Goal: Information Seeking & Learning: Learn about a topic

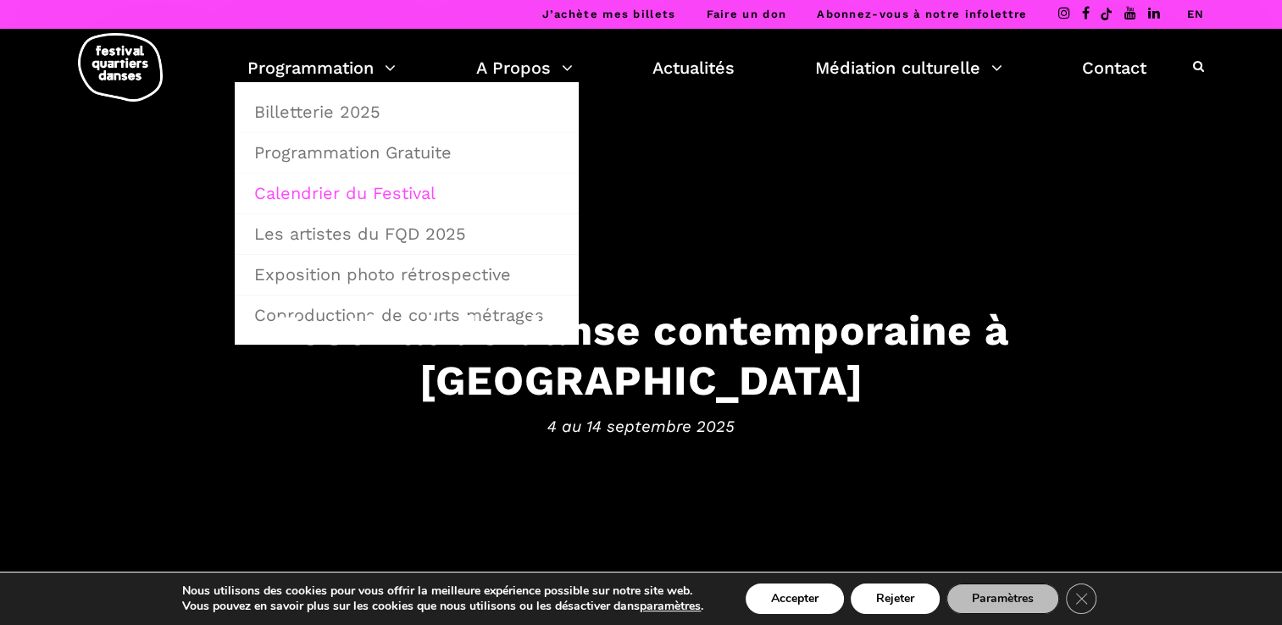
click at [350, 195] on link "Calendrier du Festival" at bounding box center [406, 193] width 325 height 39
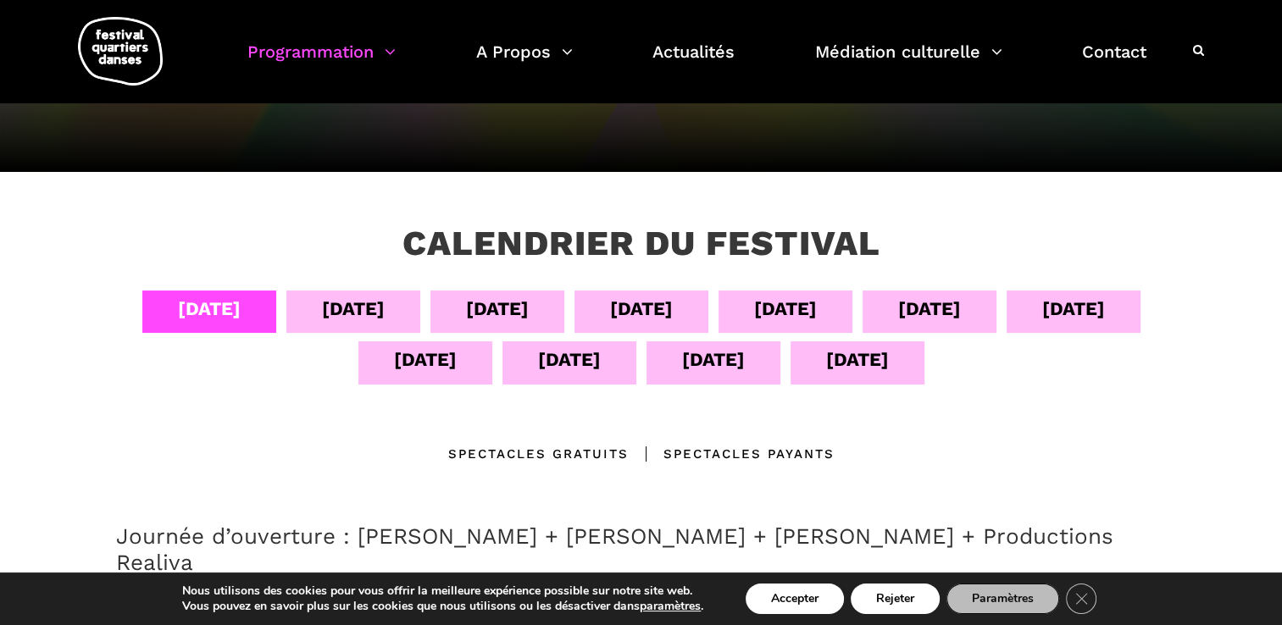
scroll to position [254, 0]
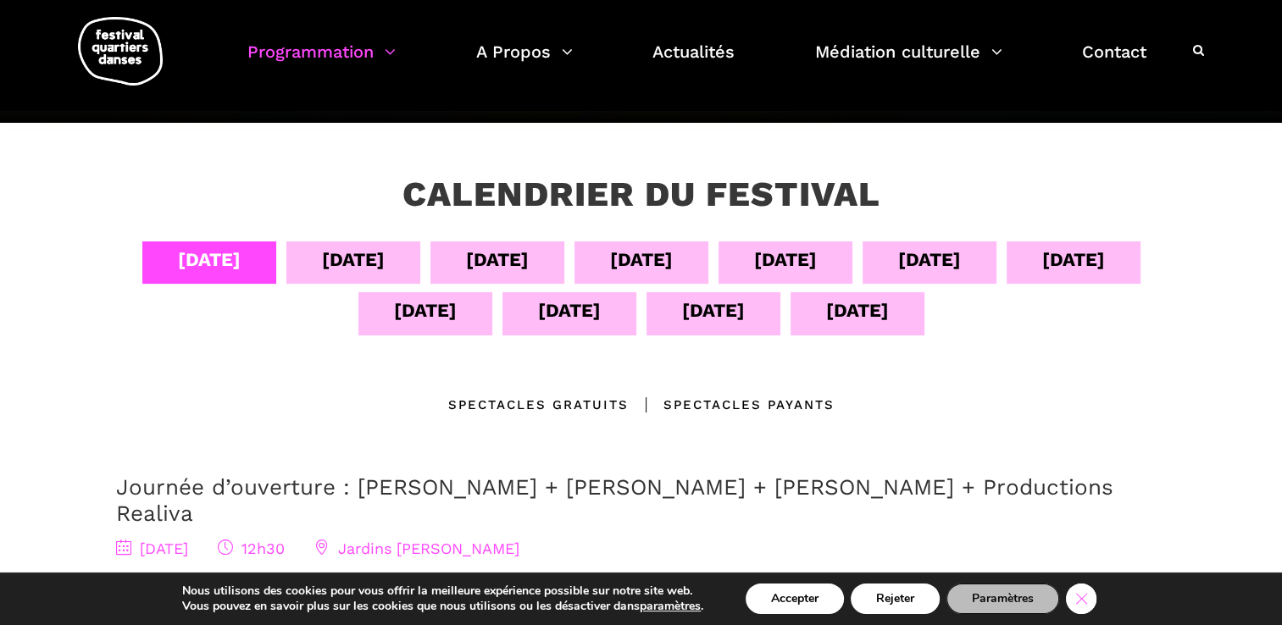
click at [1081, 609] on icon "Close GDPR Cookie Banner" at bounding box center [1081, 597] width 30 height 25
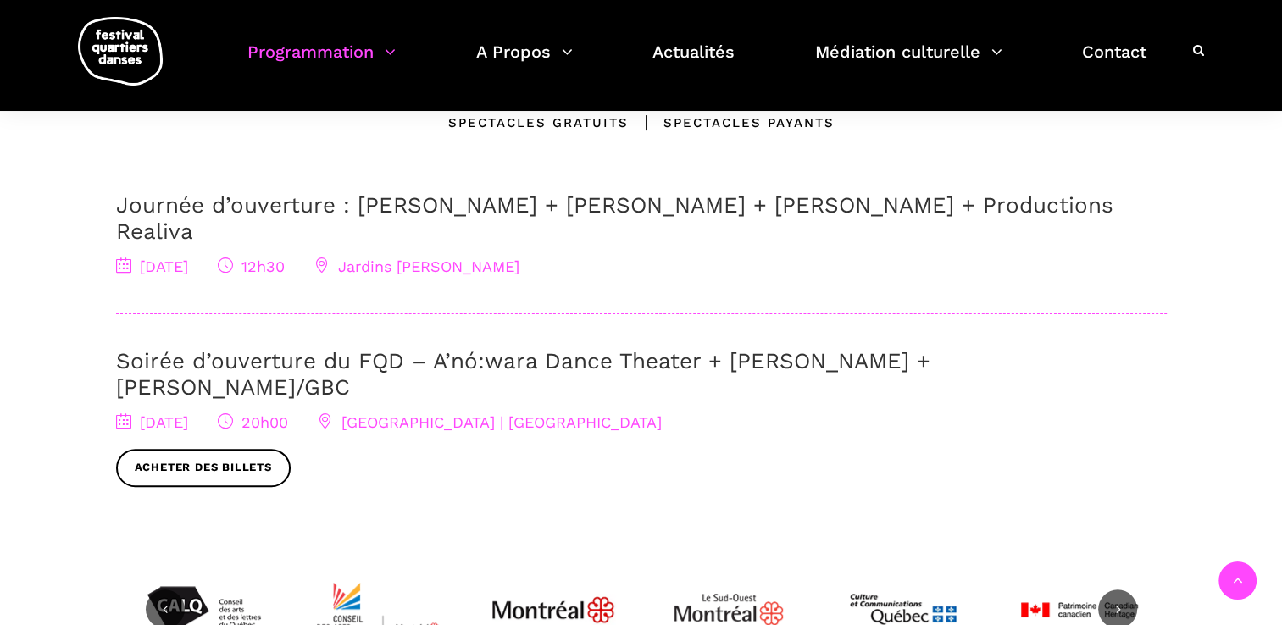
scroll to position [593, 0]
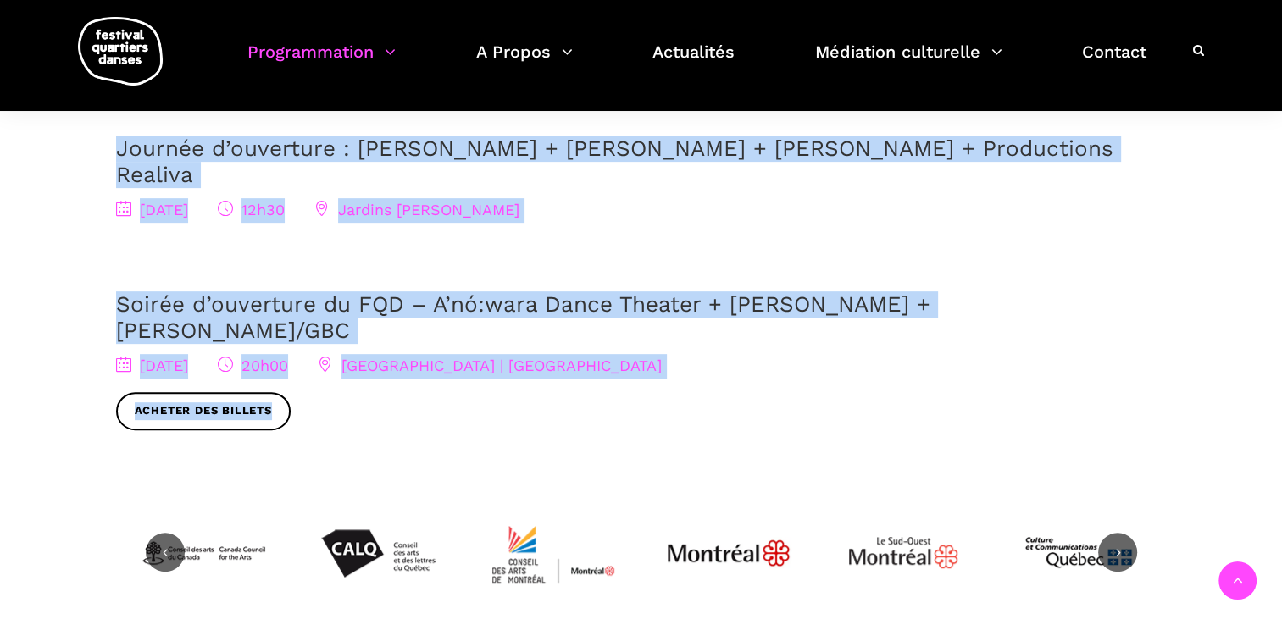
drag, startPoint x: 459, startPoint y: 382, endPoint x: 105, endPoint y: 146, distance: 425.8
click at [105, 146] on div "04 sept 05 sept 06 sept 07 sept 08 sept 09 sept 10 sept 11 sept 12 sept 13 sept…" at bounding box center [641, 196] width 1084 height 587
copy div "Journée d’ouverture : Jake Poloz + Lamont + Morgane Guillou + Productions Reali…"
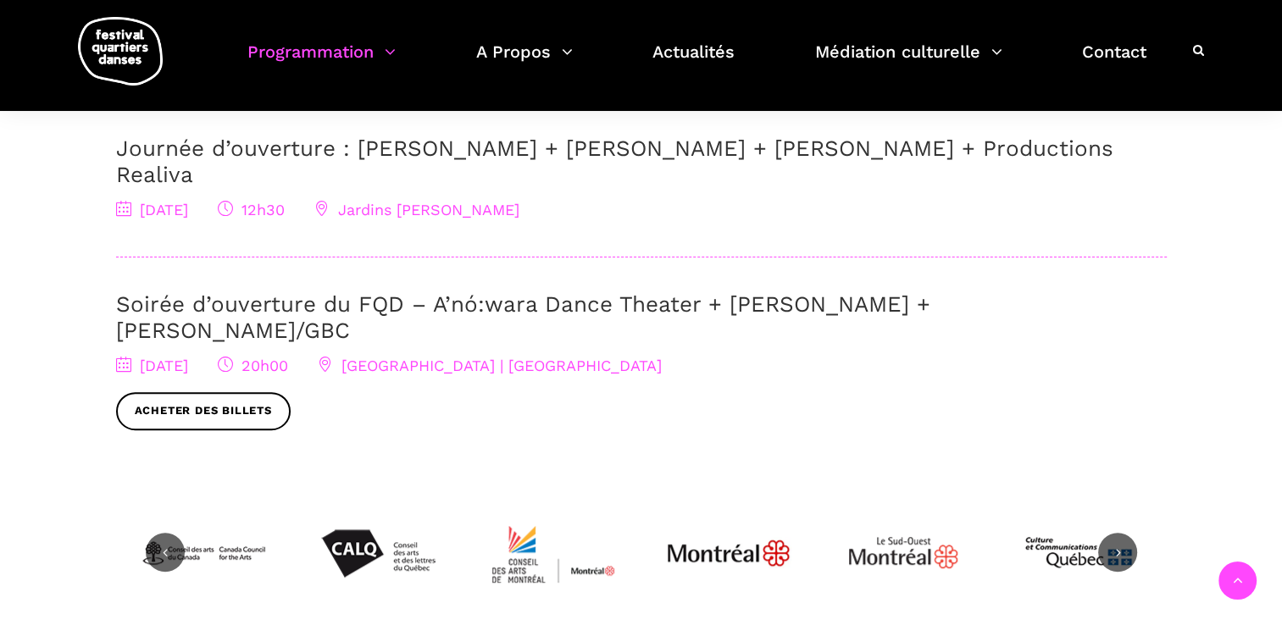
drag, startPoint x: 391, startPoint y: 395, endPoint x: 387, endPoint y: 385, distance: 9.9
click at [391, 395] on div "04 sept 05 sept 06 sept 07 sept 08 sept 09 sept 10 sept 11 sept 12 sept 13 sept…" at bounding box center [641, 196] width 1084 height 587
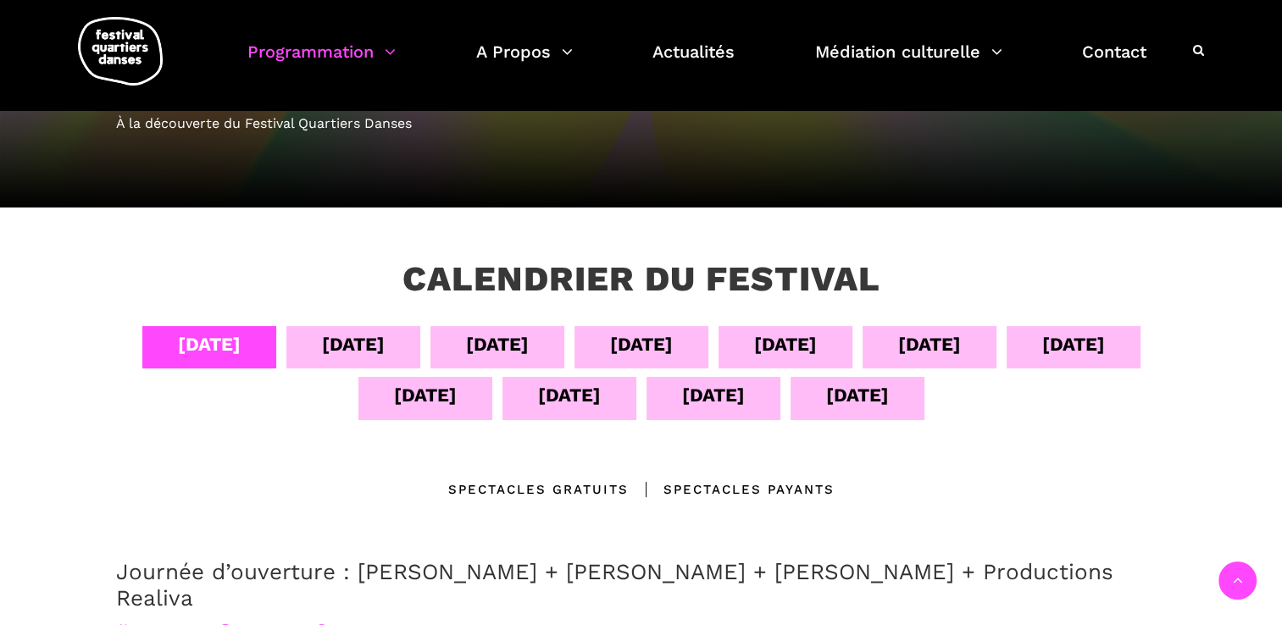
scroll to position [169, 0]
click at [325, 350] on div "05 sept" at bounding box center [353, 345] width 63 height 30
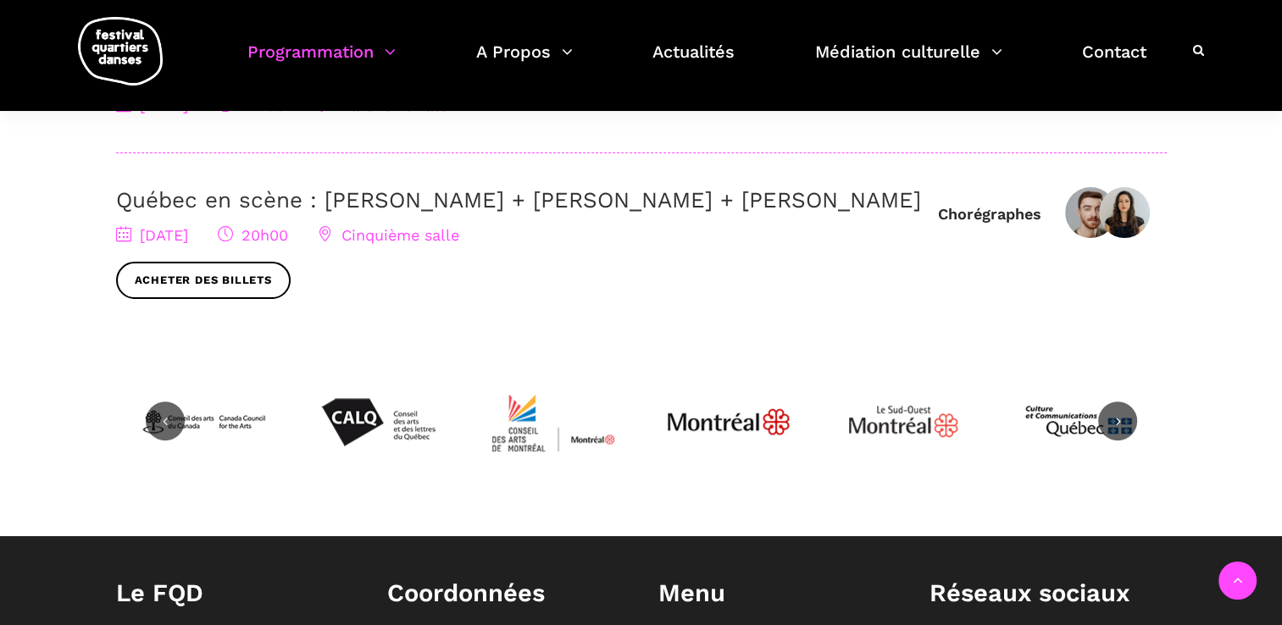
scroll to position [678, 0]
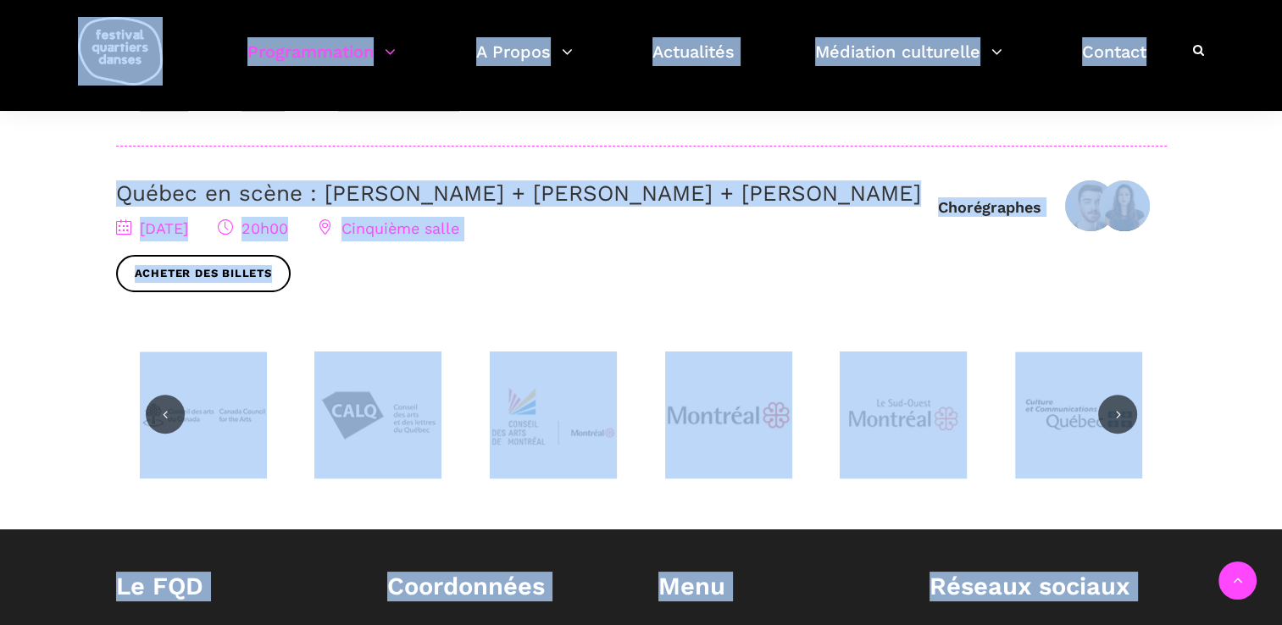
click at [709, 434] on img at bounding box center [728, 415] width 127 height 127
click at [672, 274] on div "5 septembre 2025 20h00 Cinquième salle Acheter des billets" at bounding box center [518, 255] width 805 height 76
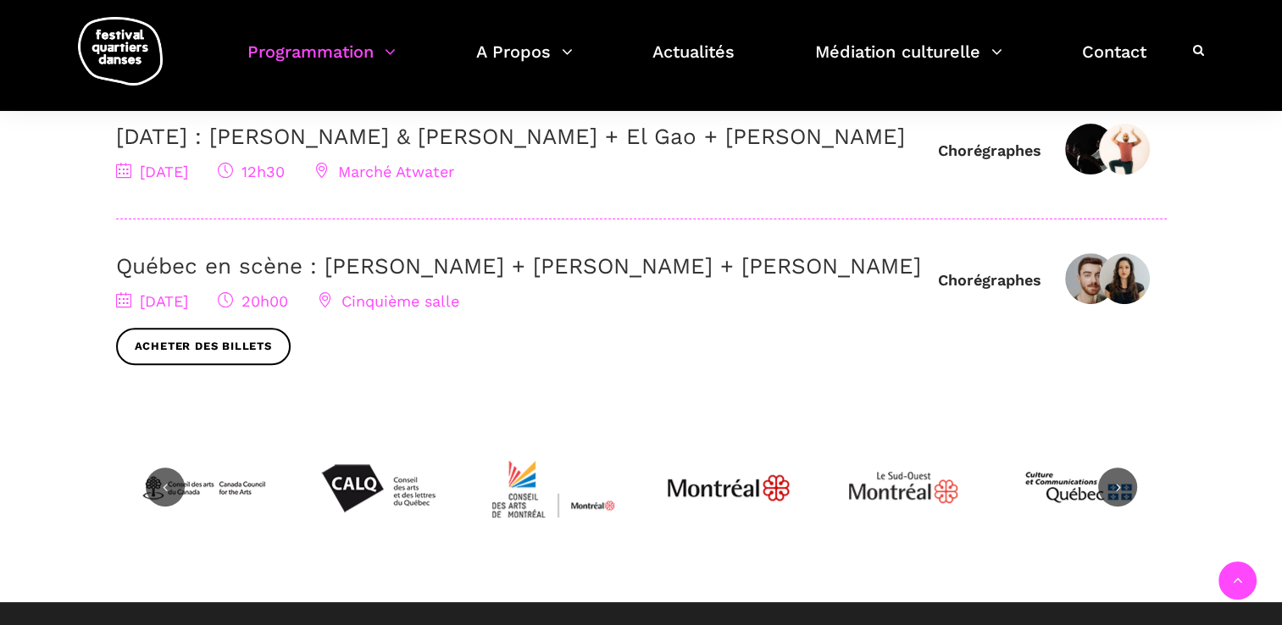
scroll to position [424, 0]
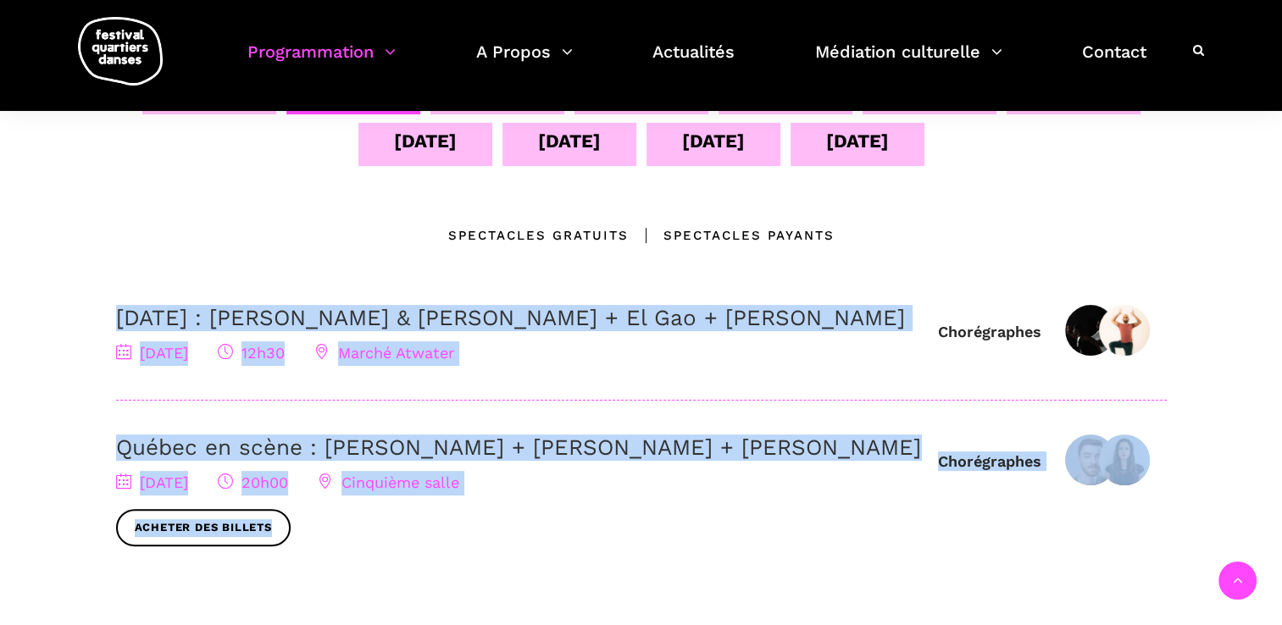
drag, startPoint x: 409, startPoint y: 526, endPoint x: 70, endPoint y: 302, distance: 406.5
click at [70, 302] on div "Calendrier du festival 04 sept 05 sept 06 sept 07 sept 08 sept 09 sept 10 sept …" at bounding box center [641, 368] width 1282 height 830
copy div "5 septembre : Athena Lucie Assamba & Leah Danga + El Gao + Rameez Karim 5 septe…"
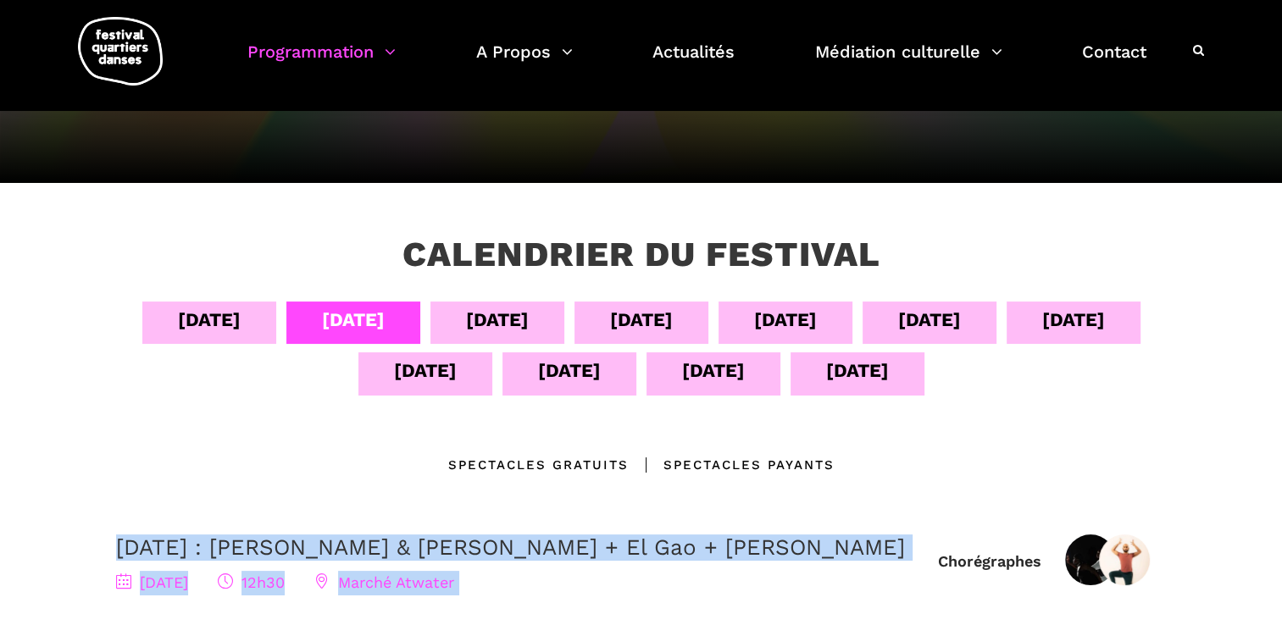
scroll to position [169, 0]
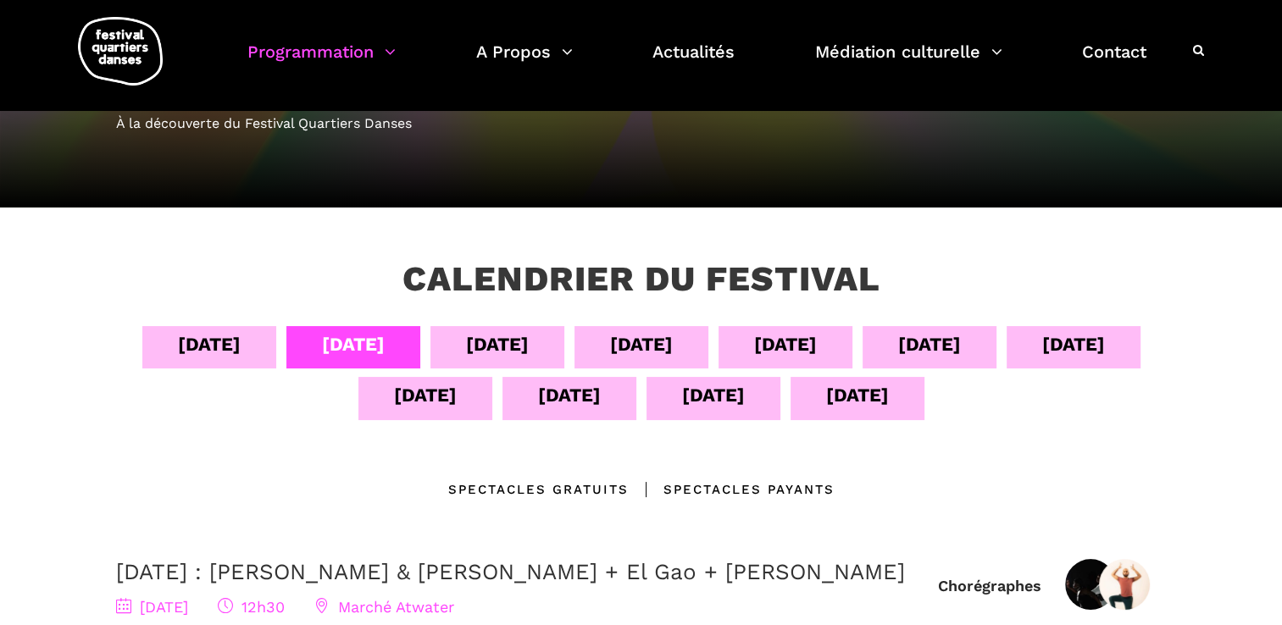
click at [481, 337] on div "06 sept" at bounding box center [497, 345] width 63 height 30
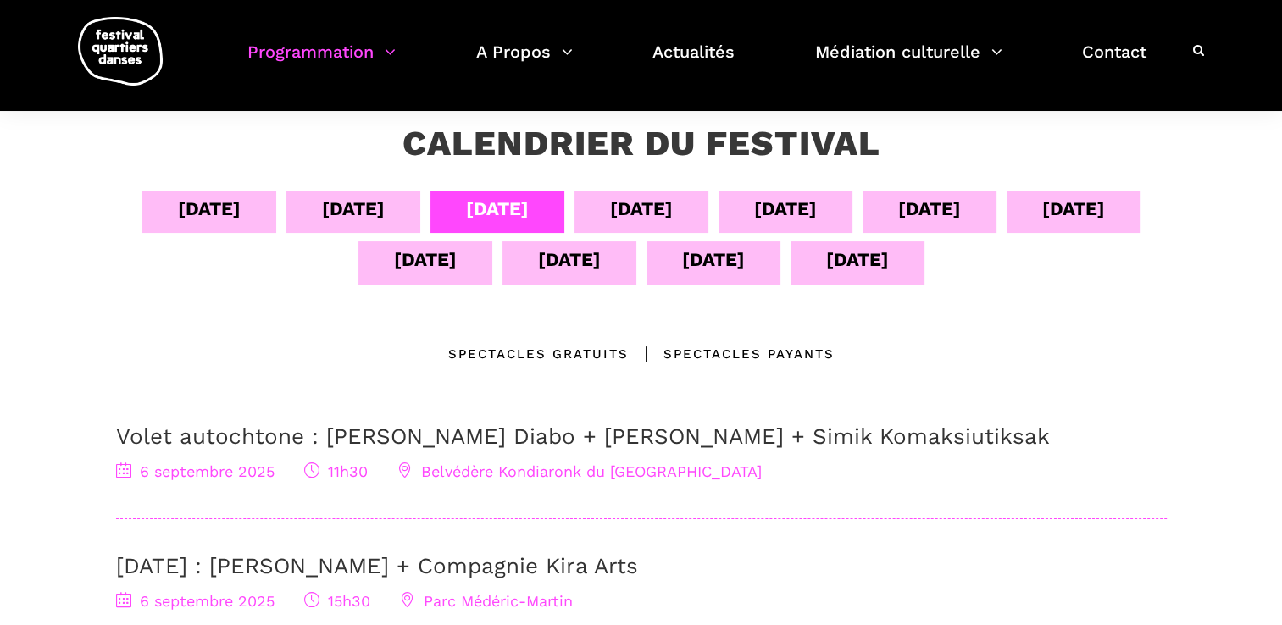
scroll to position [593, 0]
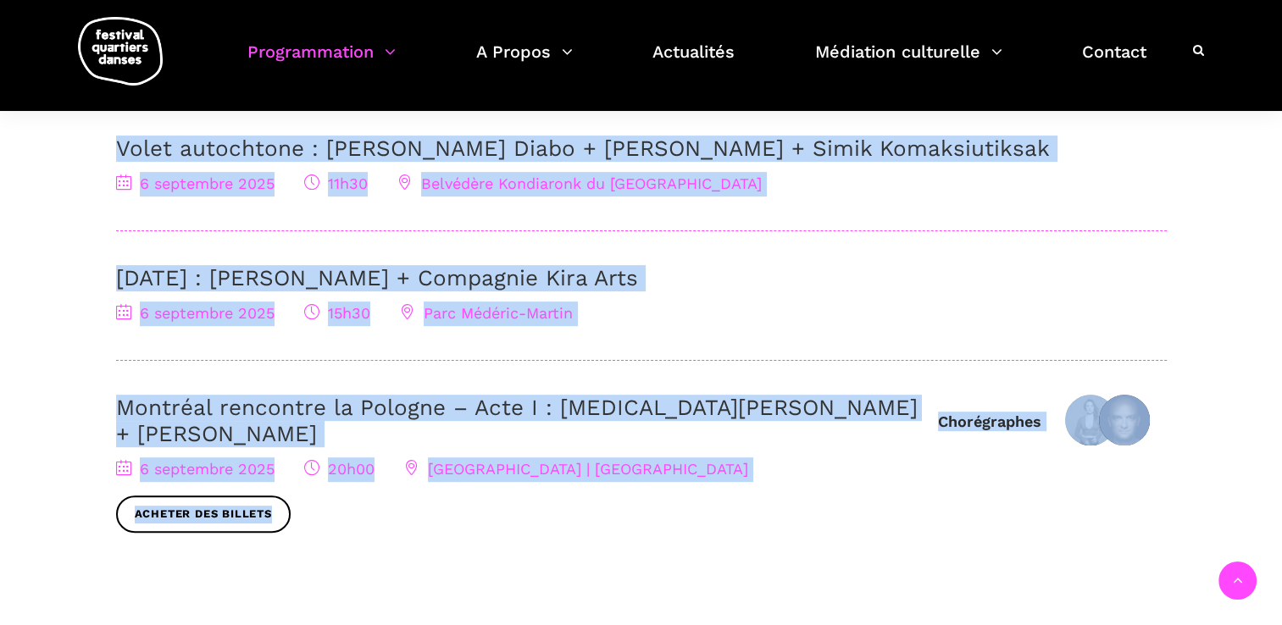
drag, startPoint x: 624, startPoint y: 478, endPoint x: -3, endPoint y: 109, distance: 727.9
click at [0, 109] on html "J’achète mes billets Faire un don Abonnez-vous à notre infolettre EN Édition 20…" at bounding box center [641, 290] width 1282 height 1767
copy div "Volet autochtone : Marshall Kahente Diabo + Ryleigh Mayo + Simik Komaksiutiksak…"
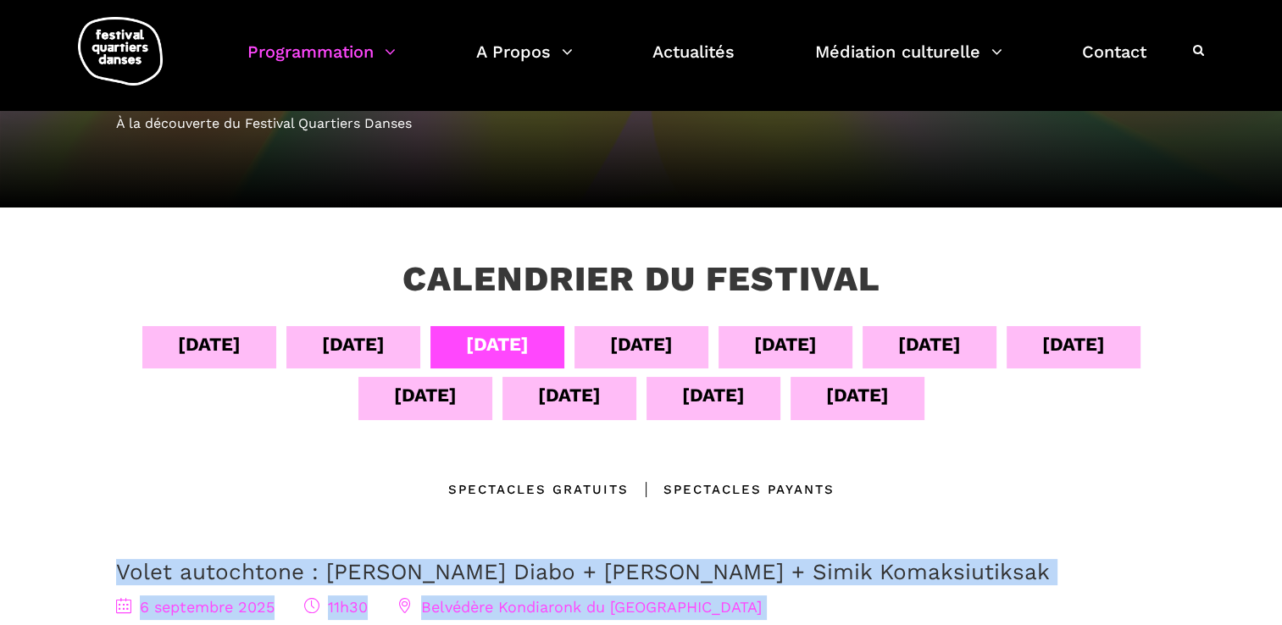
scroll to position [169, 0]
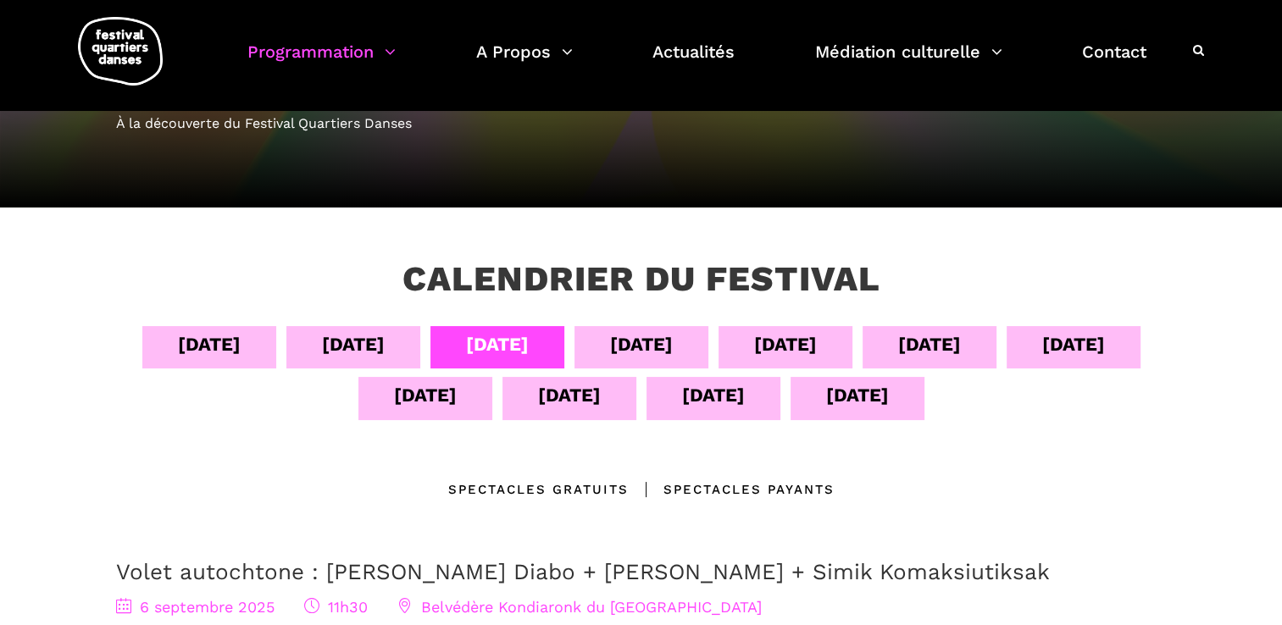
click at [625, 337] on div "07 sept" at bounding box center [641, 345] width 63 height 30
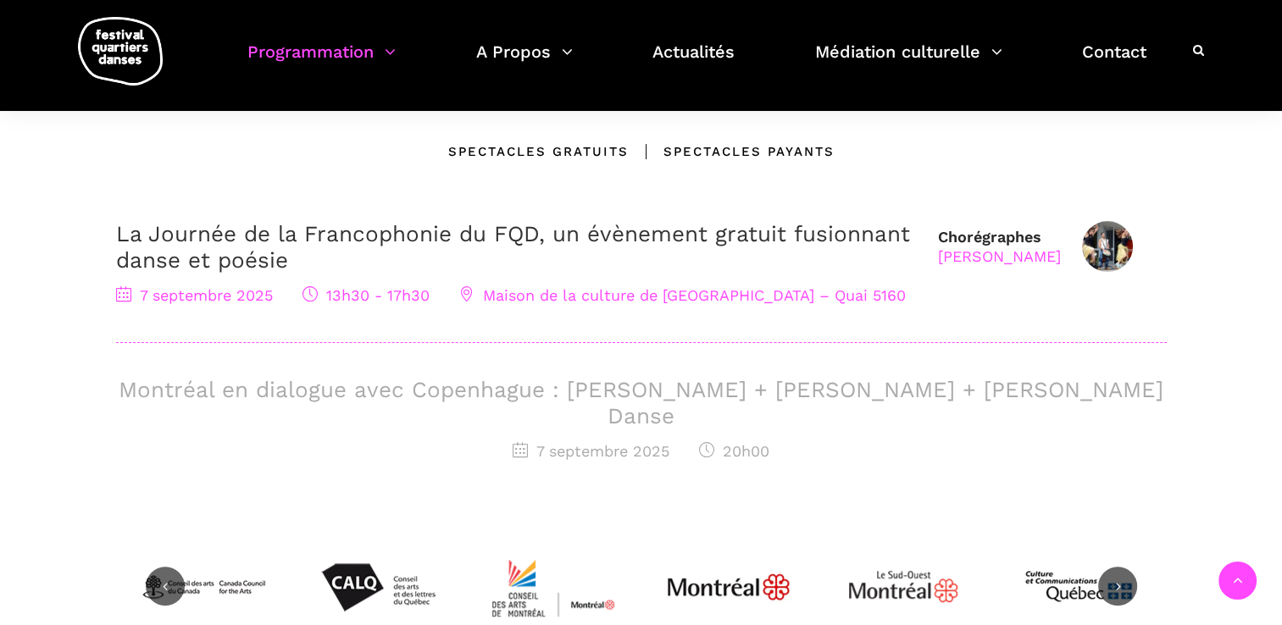
scroll to position [508, 0]
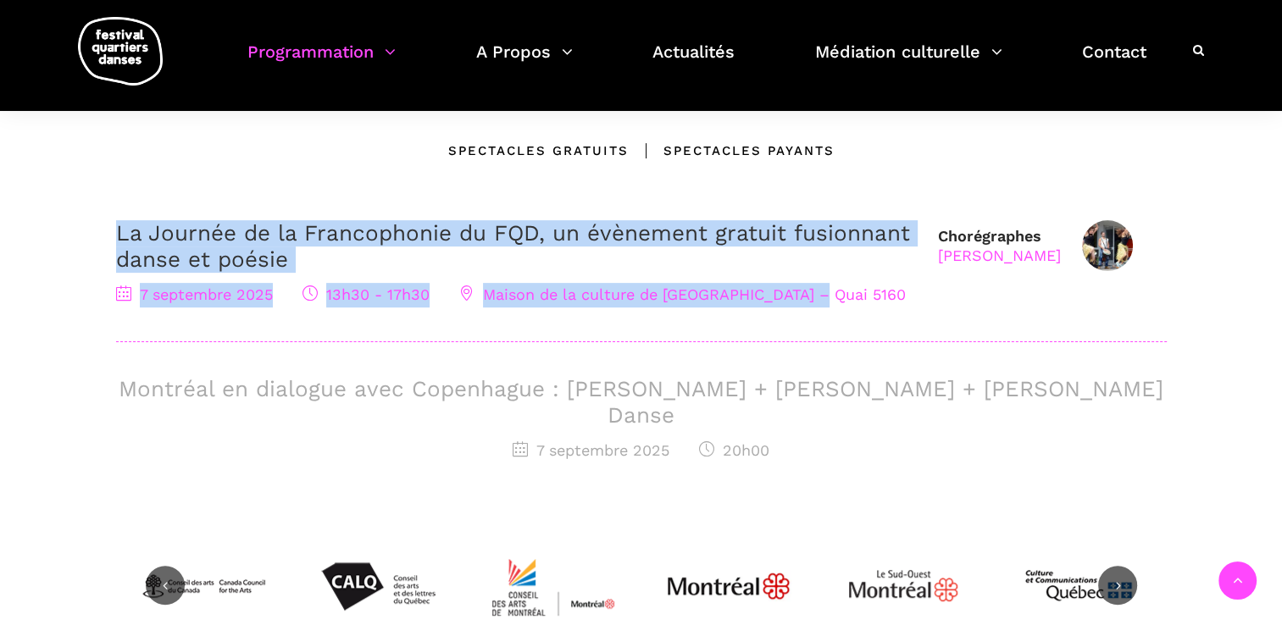
drag, startPoint x: 913, startPoint y: 313, endPoint x: 37, endPoint y: 201, distance: 883.2
click at [37, 201] on div "Calendrier du festival 04 sept 05 sept 06 sept 07 sept 08 sept 09 sept 10 sept …" at bounding box center [641, 285] width 1282 height 832
copy div "La Journée de la Francophonie du FQD, un évènement gratuit fusionnant danse et …"
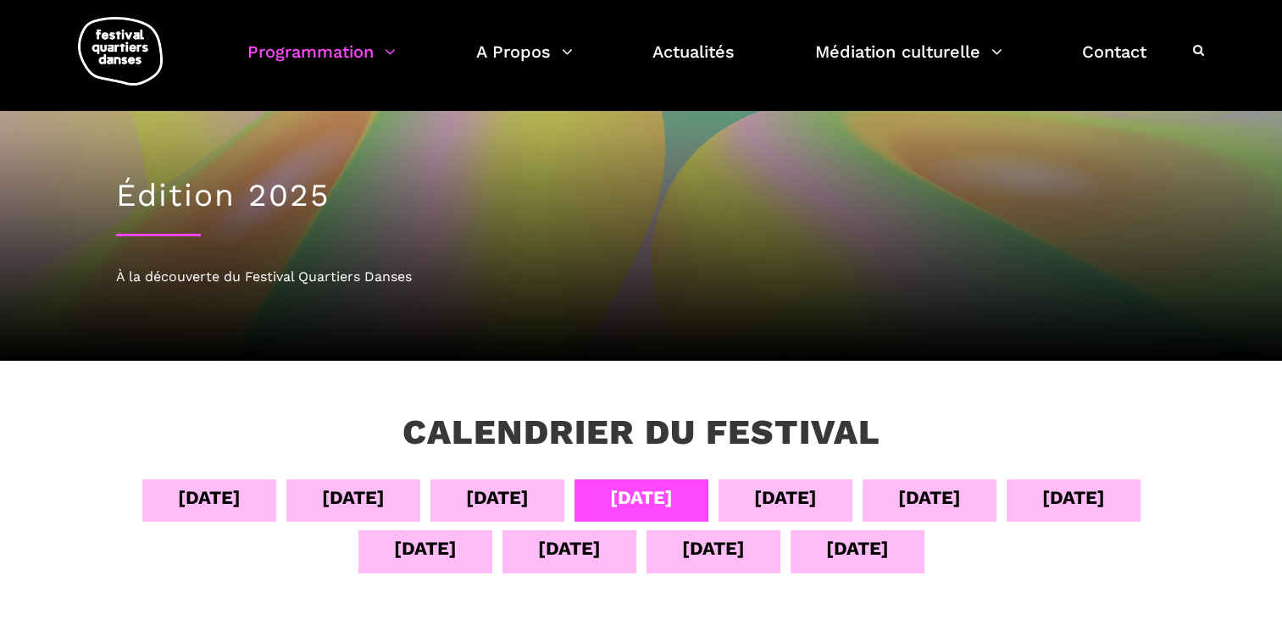
scroll to position [0, 0]
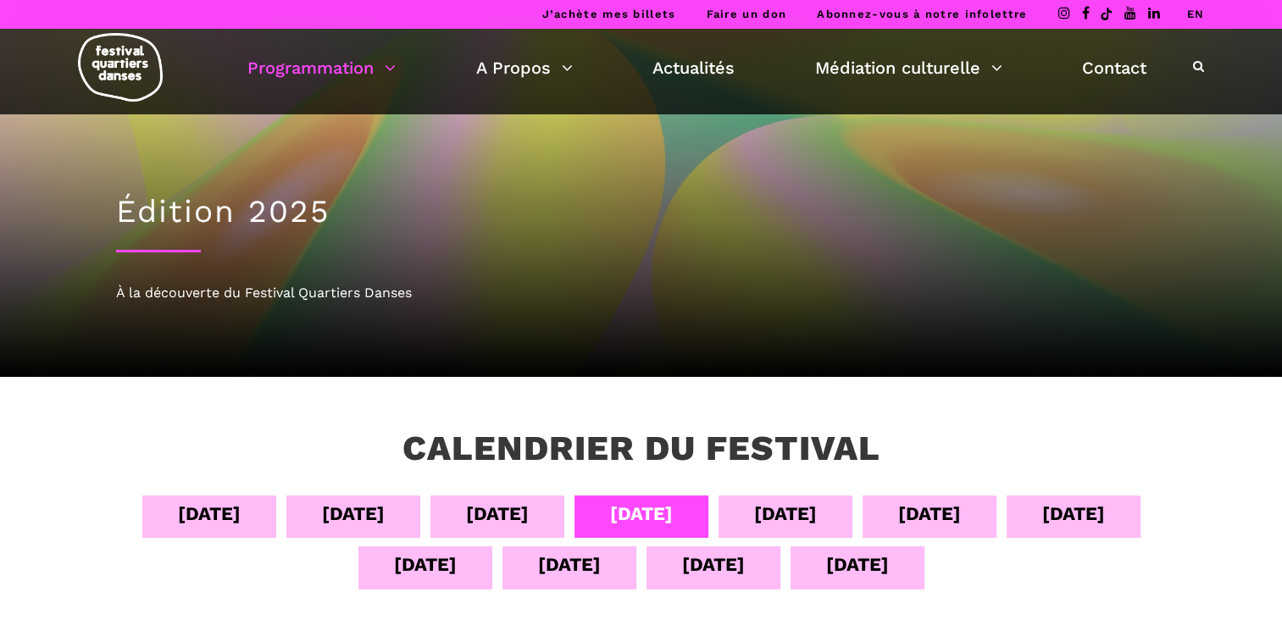
click at [779, 499] on div "08 sept" at bounding box center [785, 514] width 63 height 30
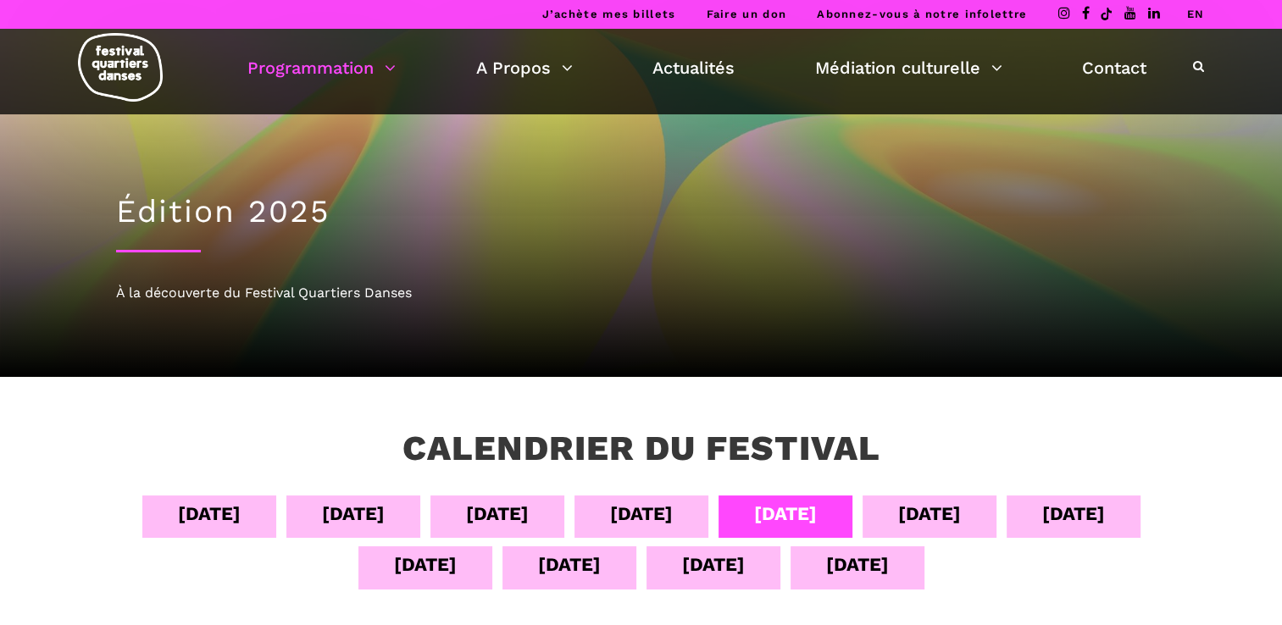
click at [774, 514] on div "08 sept" at bounding box center [785, 514] width 63 height 30
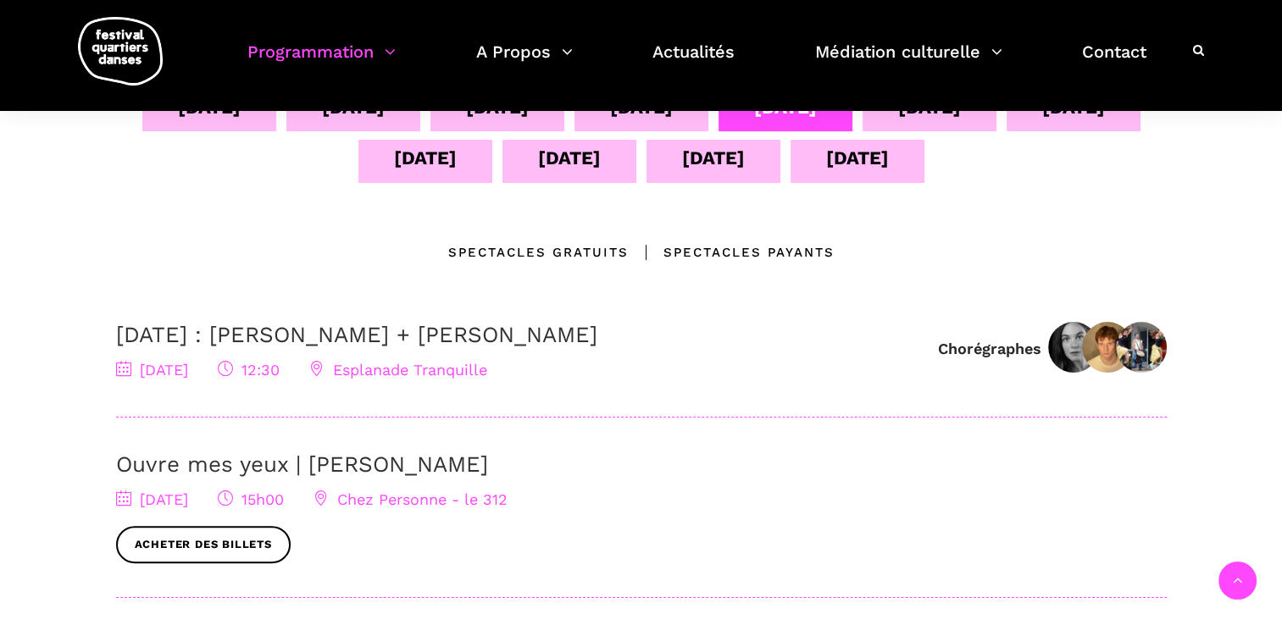
scroll to position [508, 0]
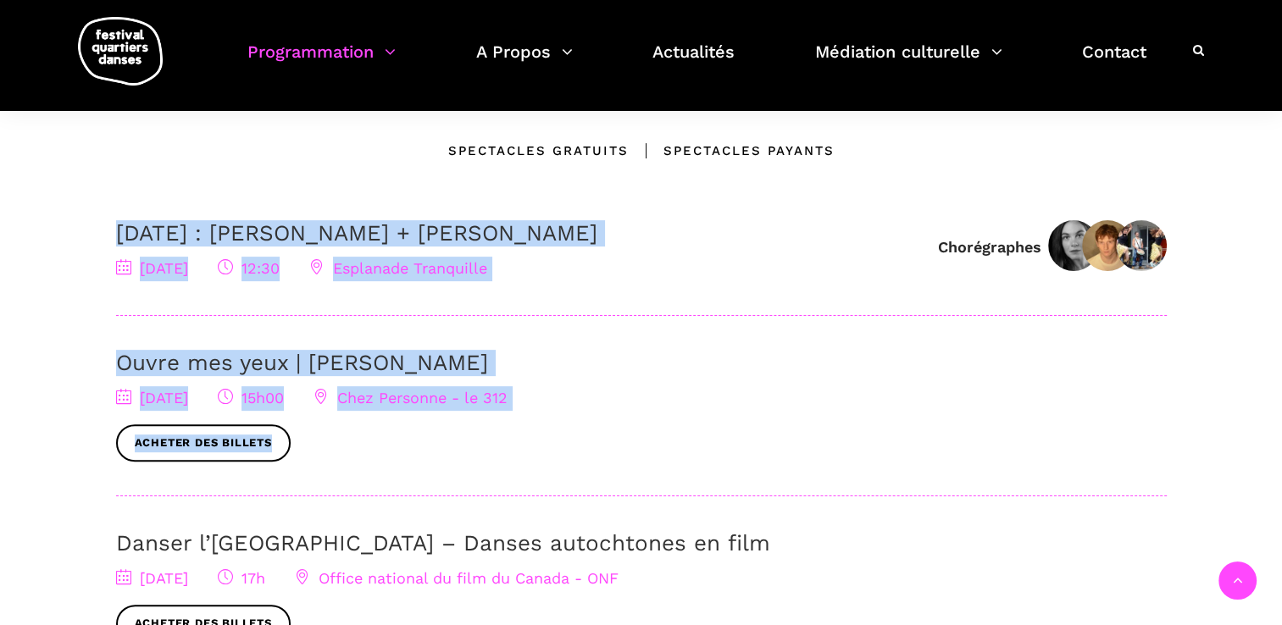
drag, startPoint x: 607, startPoint y: 424, endPoint x: 8, endPoint y: 236, distance: 628.9
click at [8, 236] on div "Calendrier du festival 04 sept 05 sept 06 sept 07 sept 08 sept 09 sept 10 sept …" at bounding box center [641, 478] width 1282 height 1219
copy div "8 septembre : Linus Jansner + Rebecca Margolick 8 septembre 2025 12:30 Esplanad…"
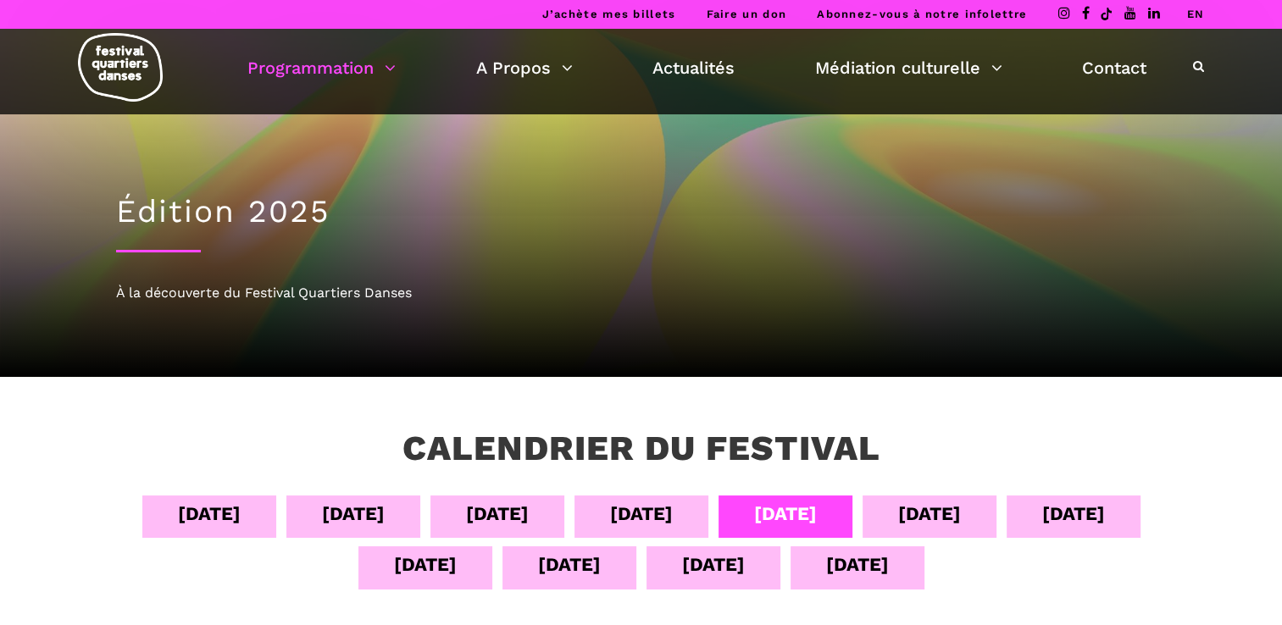
click at [941, 527] on div "09 sept" at bounding box center [929, 517] width 134 height 42
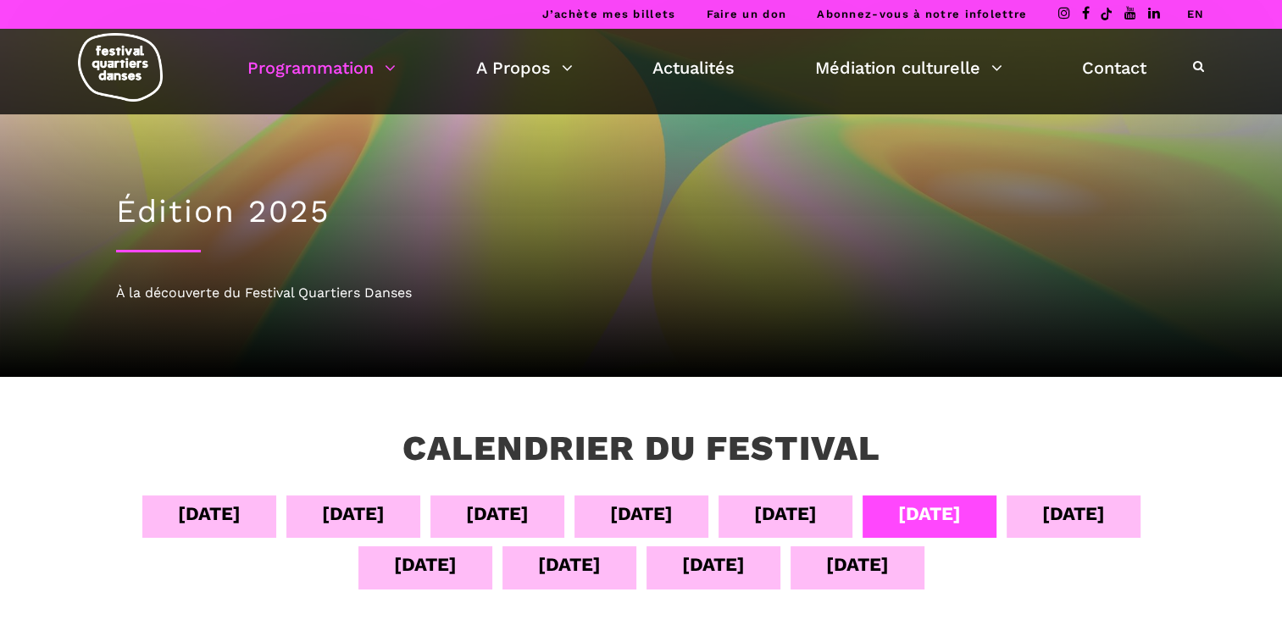
click at [934, 520] on div "09 sept" at bounding box center [929, 514] width 63 height 30
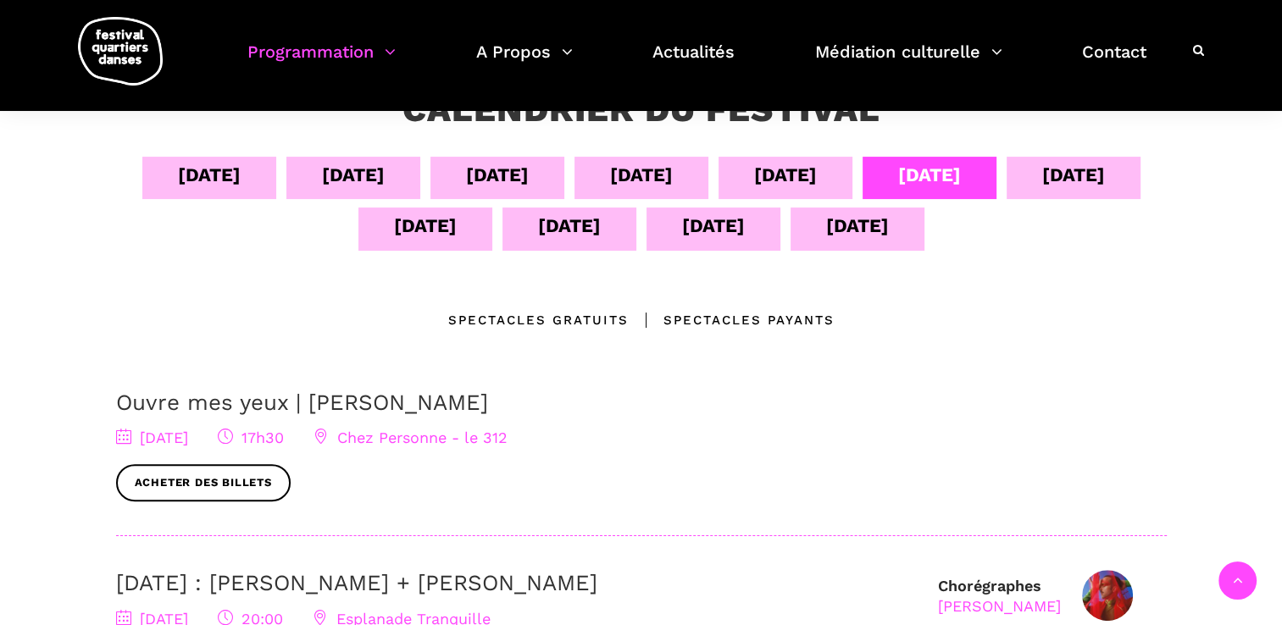
scroll to position [424, 0]
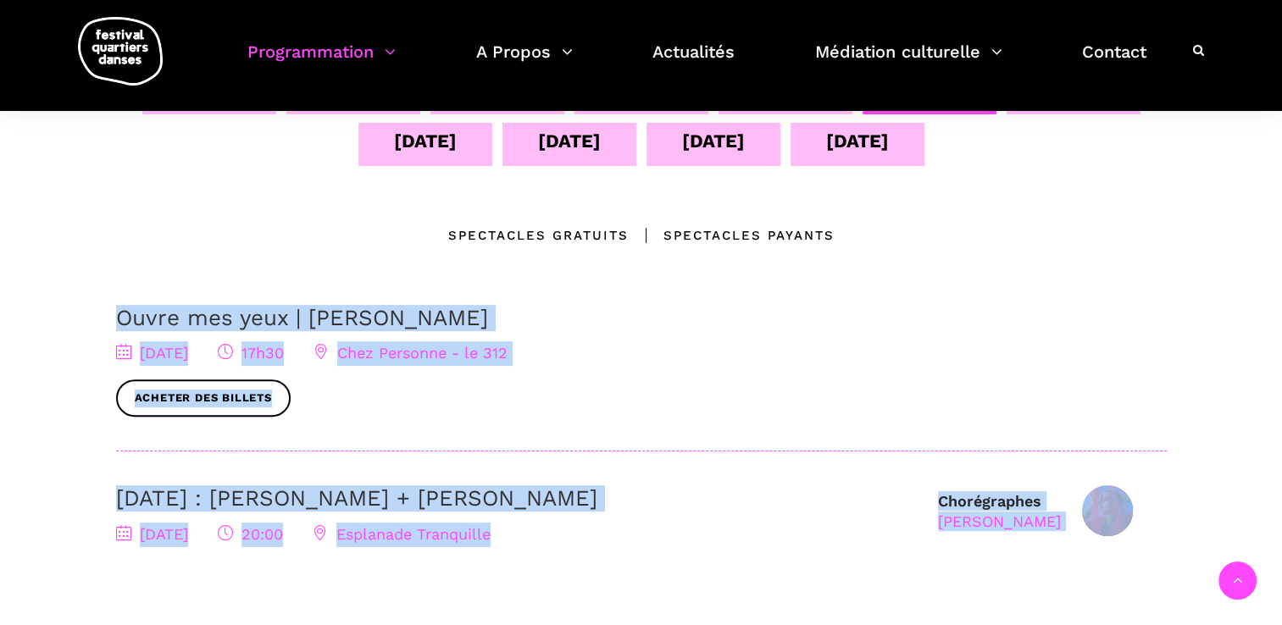
drag, startPoint x: 674, startPoint y: 557, endPoint x: 28, endPoint y: 293, distance: 697.6
click at [28, 293] on div "Calendrier du festival 04 sept 05 sept 06 sept 07 sept 08 sept 09 sept 10 sept …" at bounding box center [641, 368] width 1282 height 830
copy div "Ouvre mes yeux | Charles-Alexis Desgagnés 9 septembre 2025 17h30 Chez Personne …"
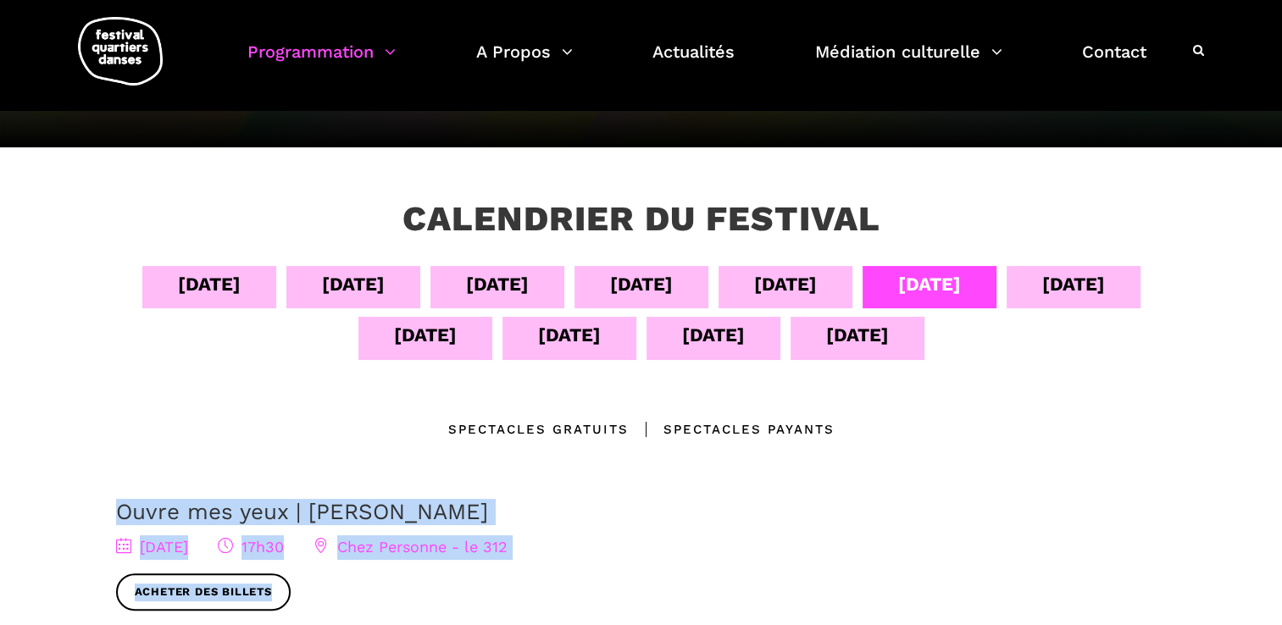
scroll to position [0, 0]
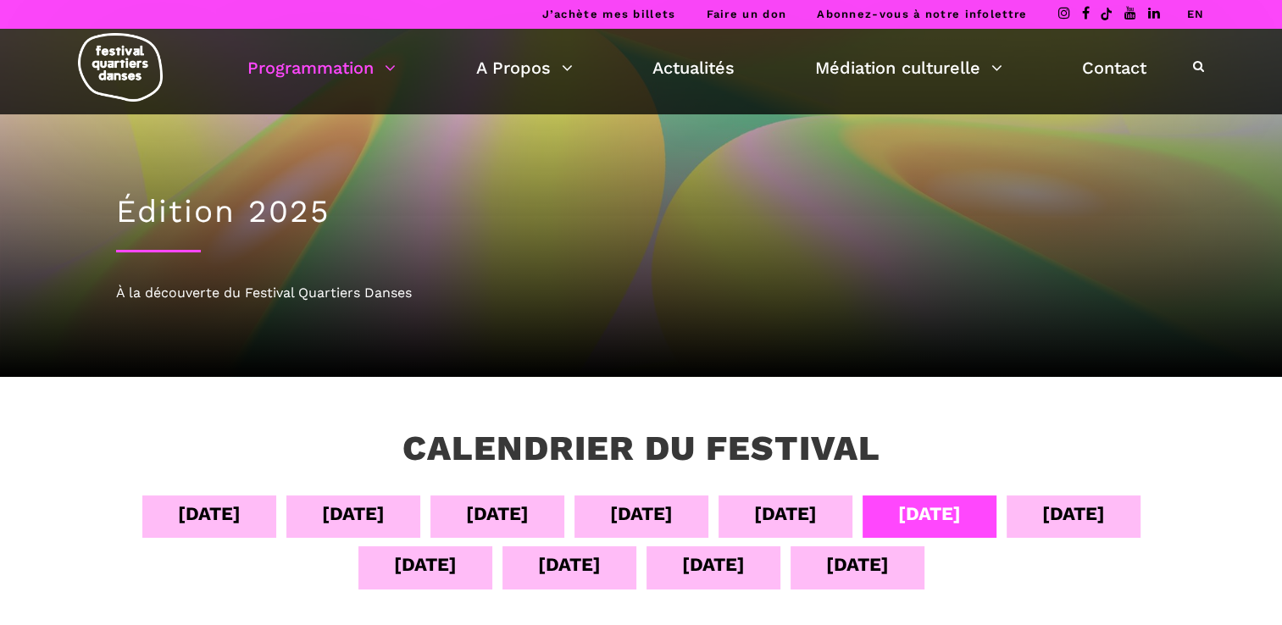
click at [1080, 513] on div "10 sept" at bounding box center [1073, 514] width 63 height 30
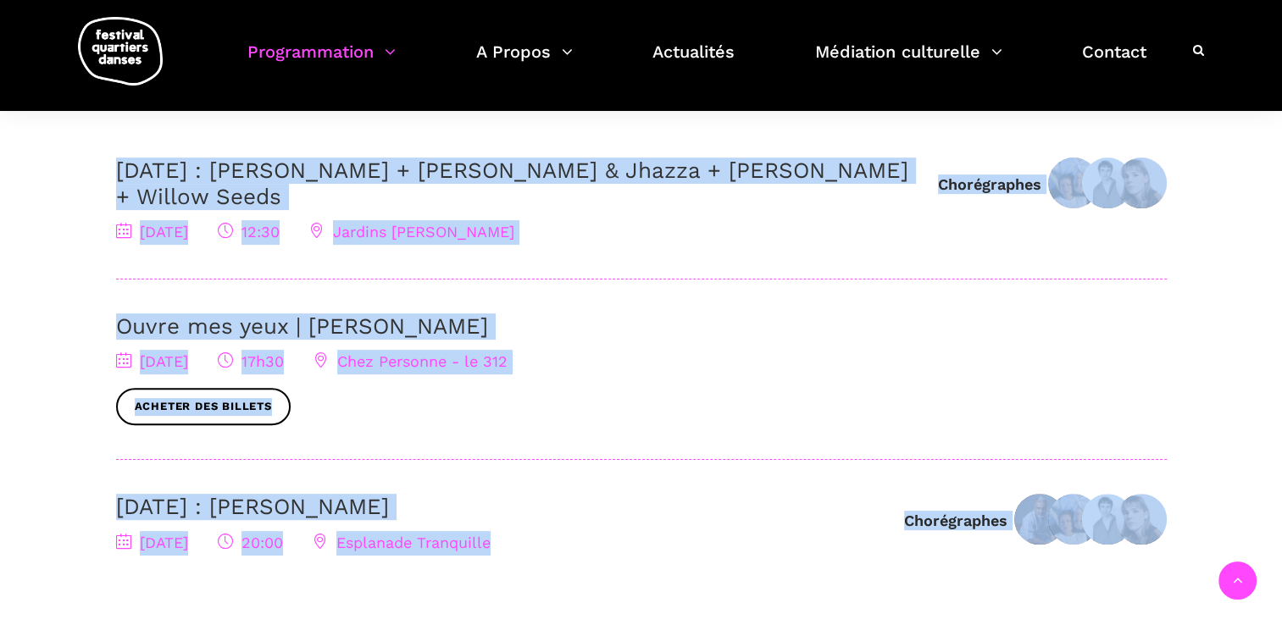
scroll to position [420, 0]
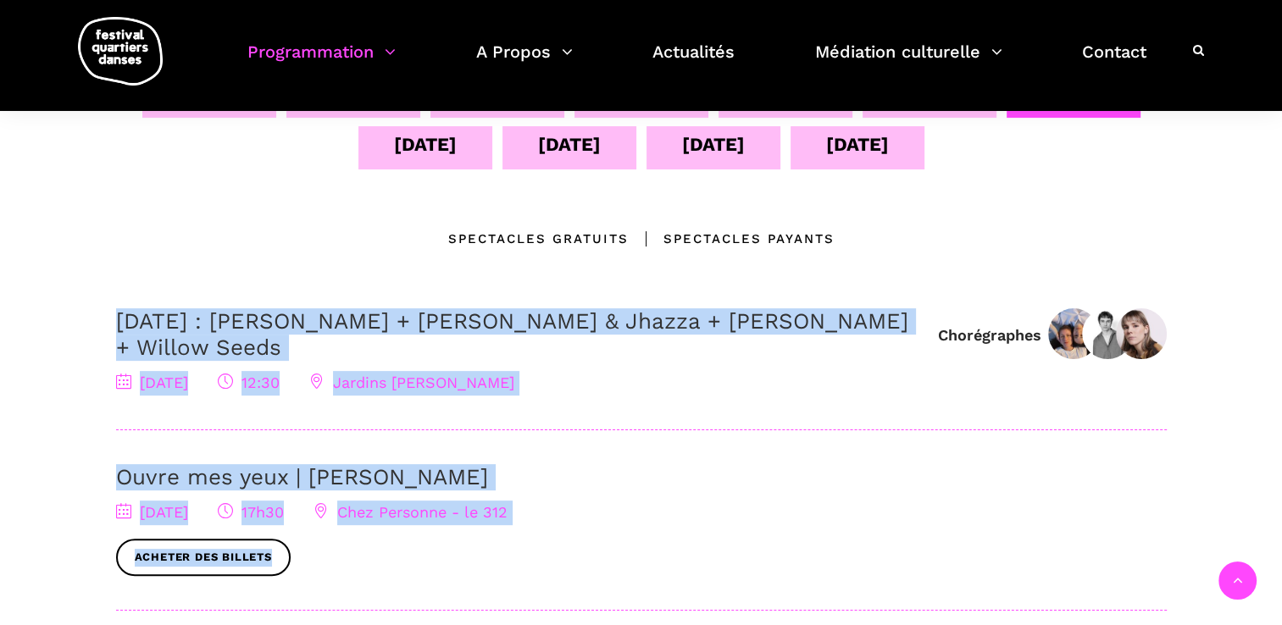
drag, startPoint x: 677, startPoint y: 387, endPoint x: 3, endPoint y: 288, distance: 681.6
click at [3, 288] on div "Calendrier du festival 04 sept 05 sept 06 sept 07 sept 08 sept 09 sept 10 sept …" at bounding box center [641, 450] width 1282 height 986
copy div "10 septembre : Anna Vauquier + Lara & Jhazza + Vincent Lacasse + Willow Seeds 1…"
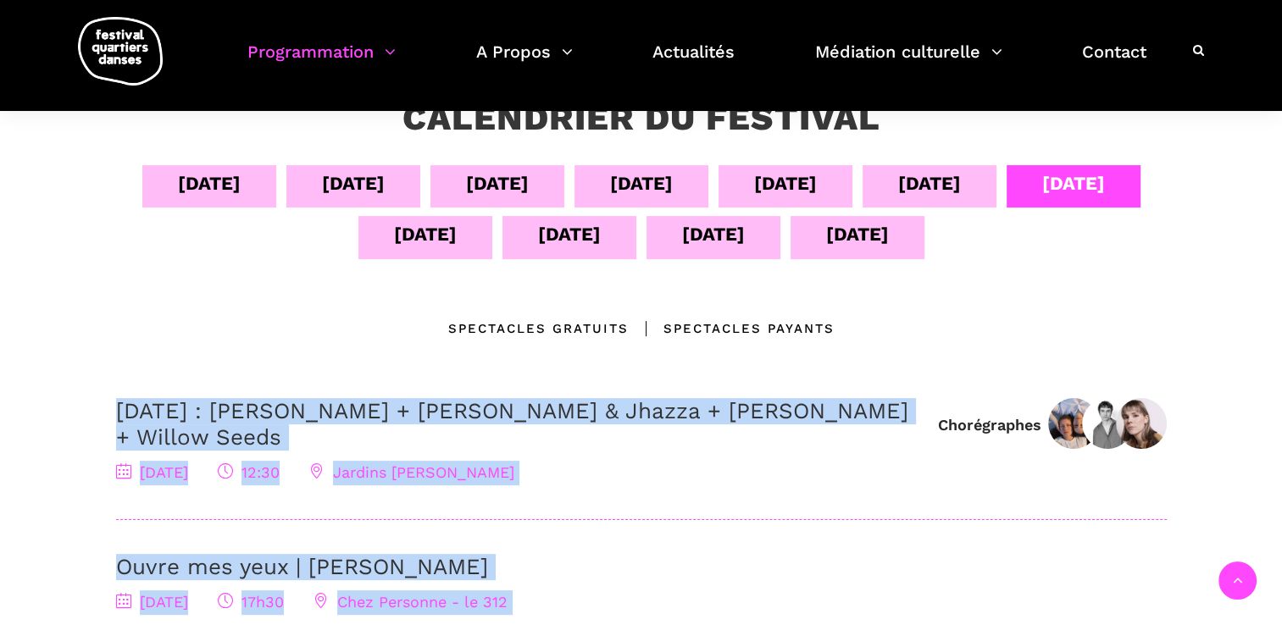
scroll to position [251, 0]
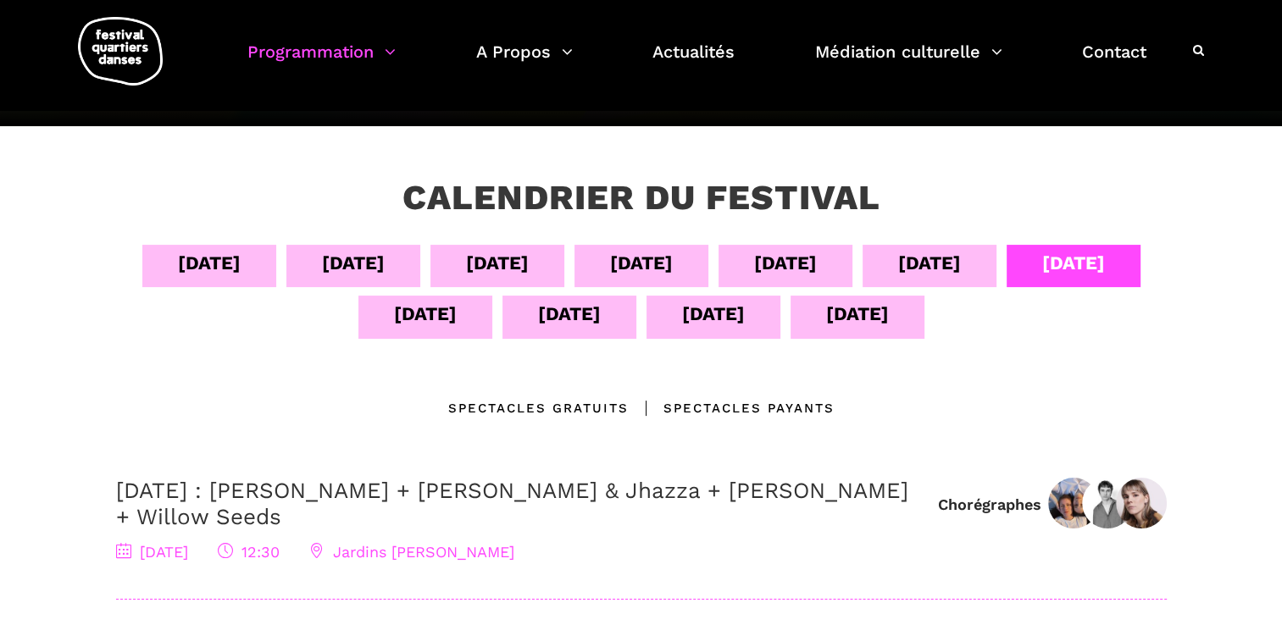
click at [419, 303] on div "11 sept" at bounding box center [425, 314] width 63 height 30
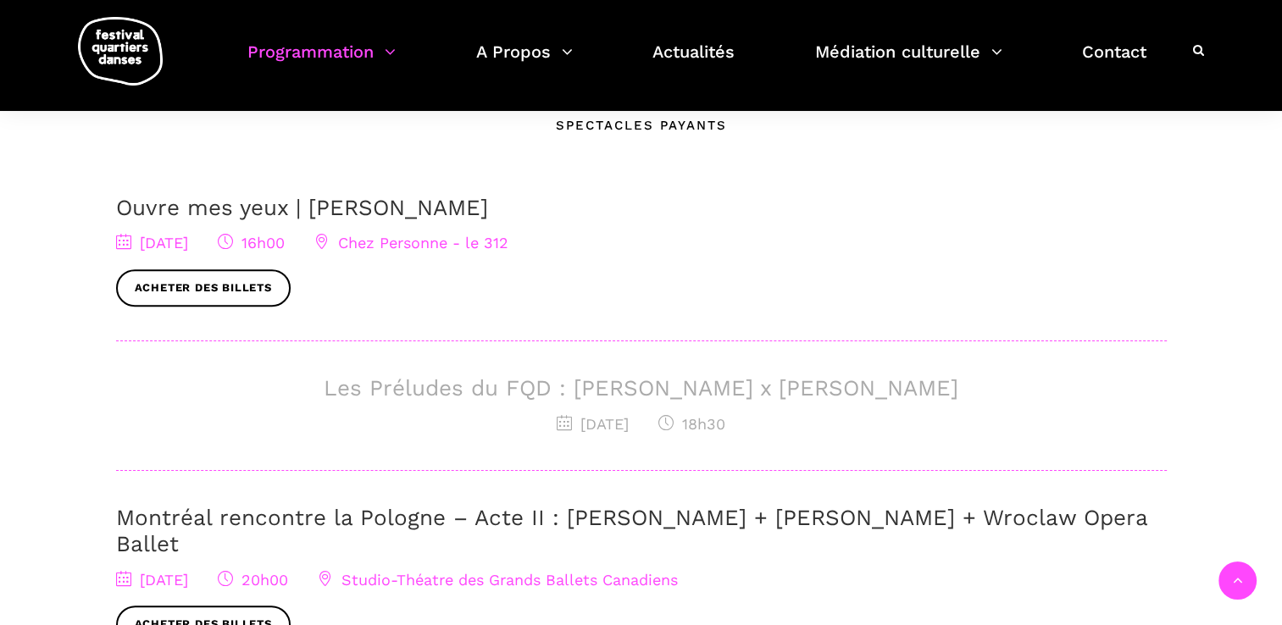
scroll to position [420, 0]
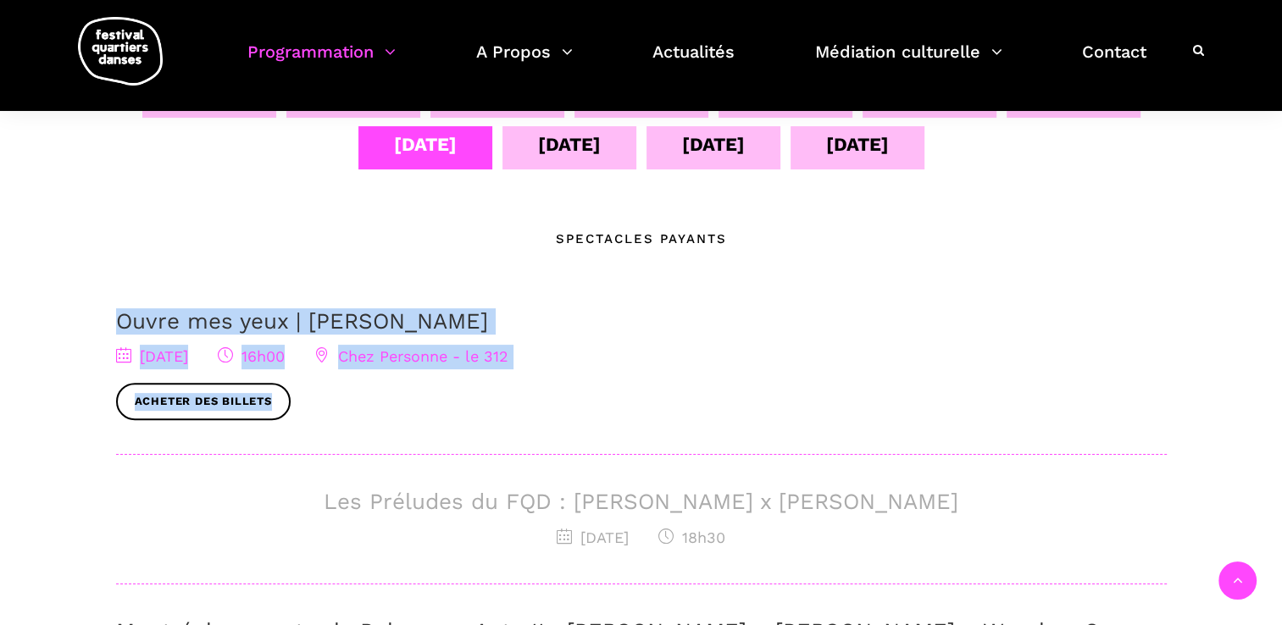
drag, startPoint x: 640, startPoint y: 393, endPoint x: 4, endPoint y: 305, distance: 642.3
click at [4, 305] on div "Calendrier du festival 04 sept 05 sept 06 sept 07 sept 08 sept 09 sept 10 sept …" at bounding box center [641, 476] width 1282 height 1038
copy div "Ouvre mes yeux | Charles-Alexis Desgagnés 11 septembre 2025 16h00 Chez Personne…"
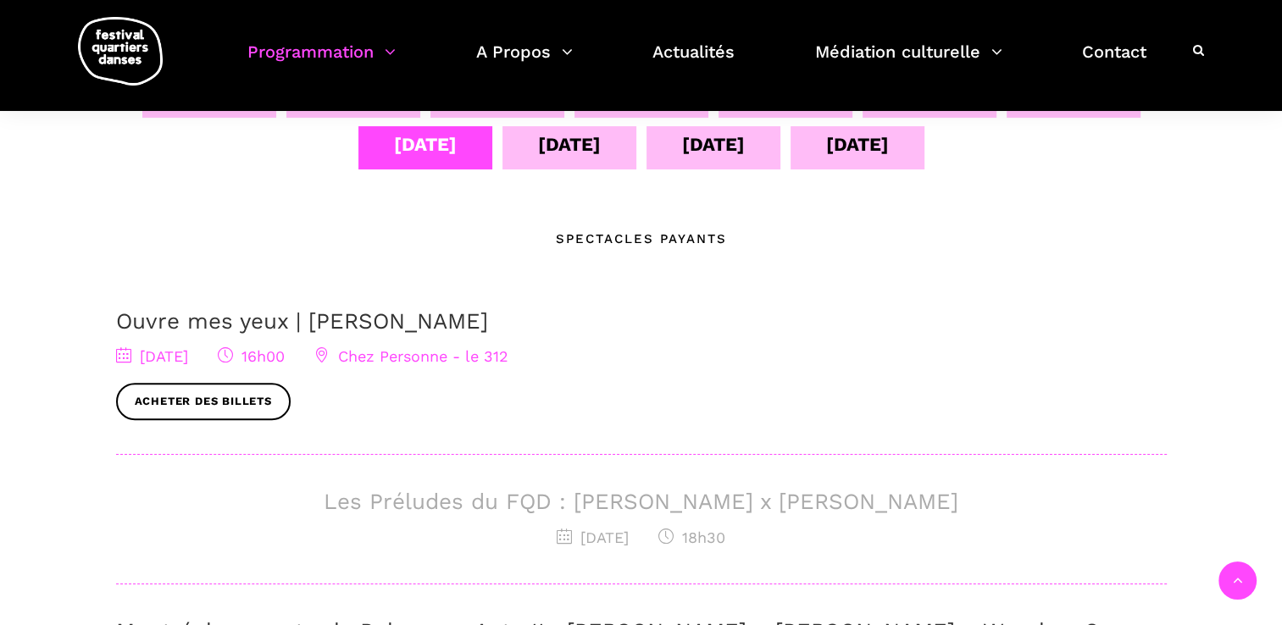
click at [544, 147] on div "12 sept" at bounding box center [569, 145] width 63 height 30
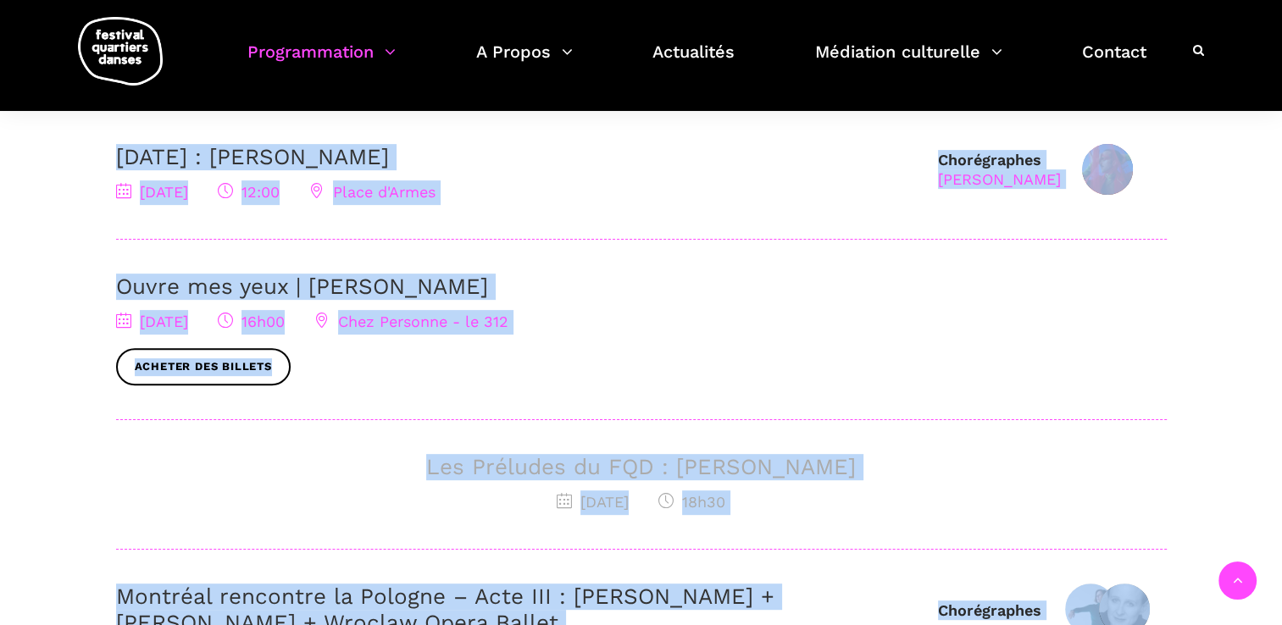
scroll to position [575, 0]
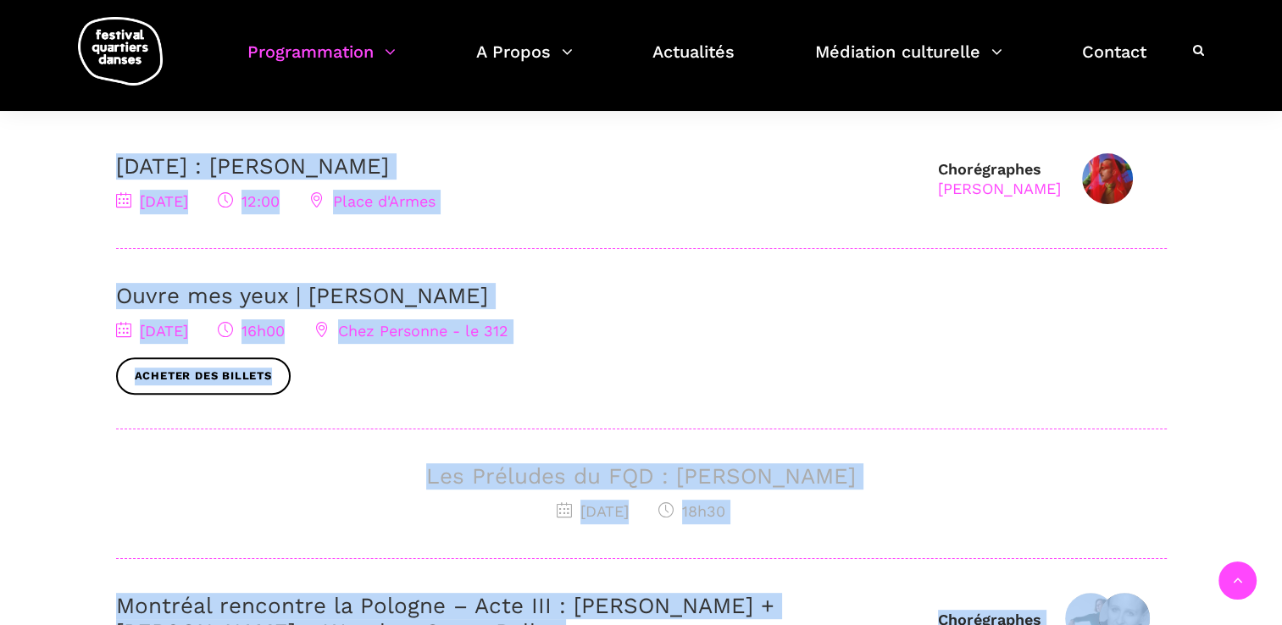
drag, startPoint x: 392, startPoint y: 462, endPoint x: 30, endPoint y: 160, distance: 471.6
click at [30, 160] on div "Calendrier du festival 04 sept 05 sept 06 sept 07 sept 08 sept 09 sept 10 sept …" at bounding box center [641, 385] width 1282 height 1167
copy div "12 septembre : Agata Życzkowska 12 septembre 2025 12:00 Place d'Armes Ouvre mes…"
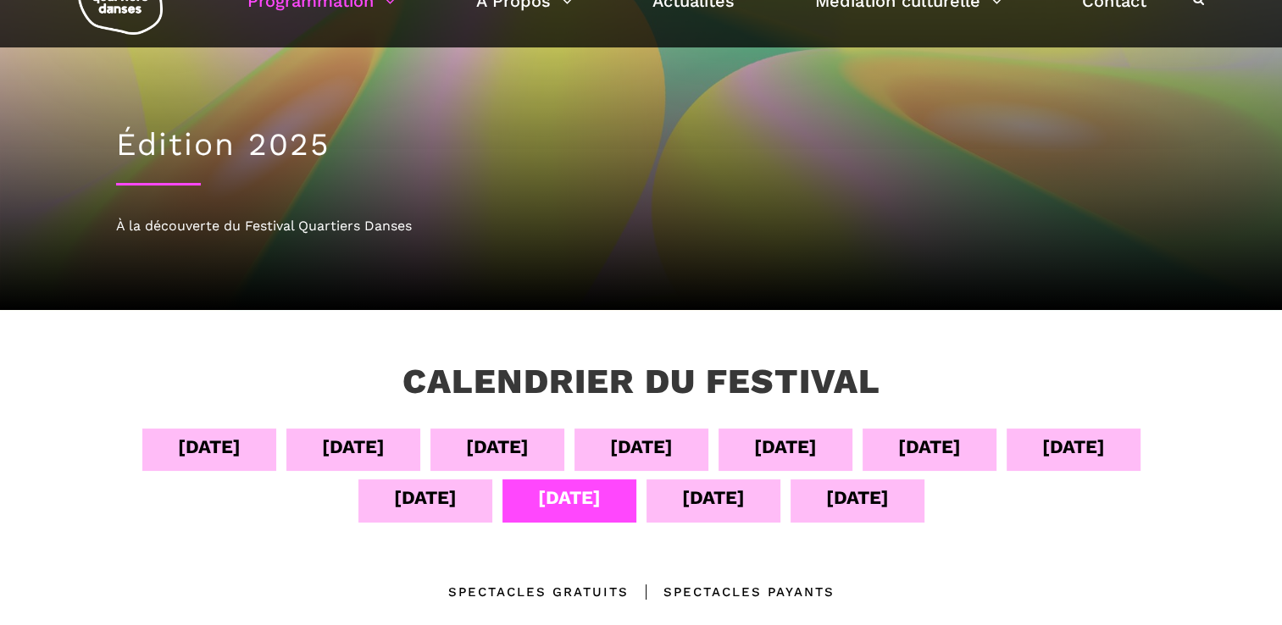
click at [682, 507] on div "13 sept" at bounding box center [713, 498] width 63 height 30
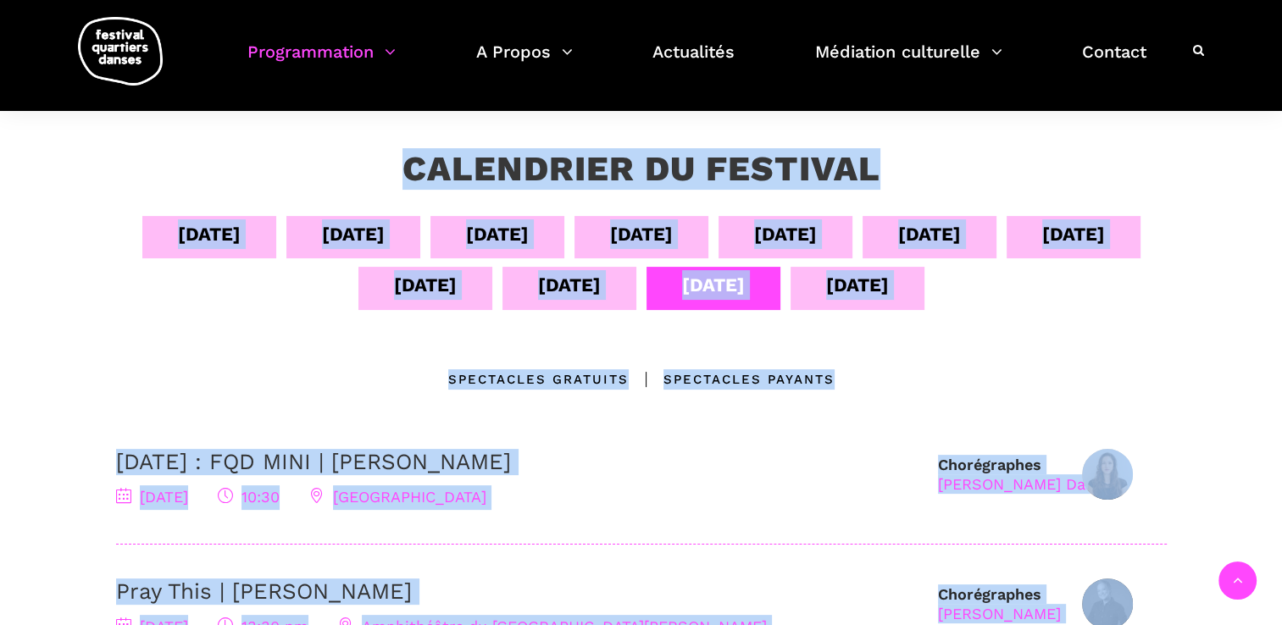
scroll to position [264, 0]
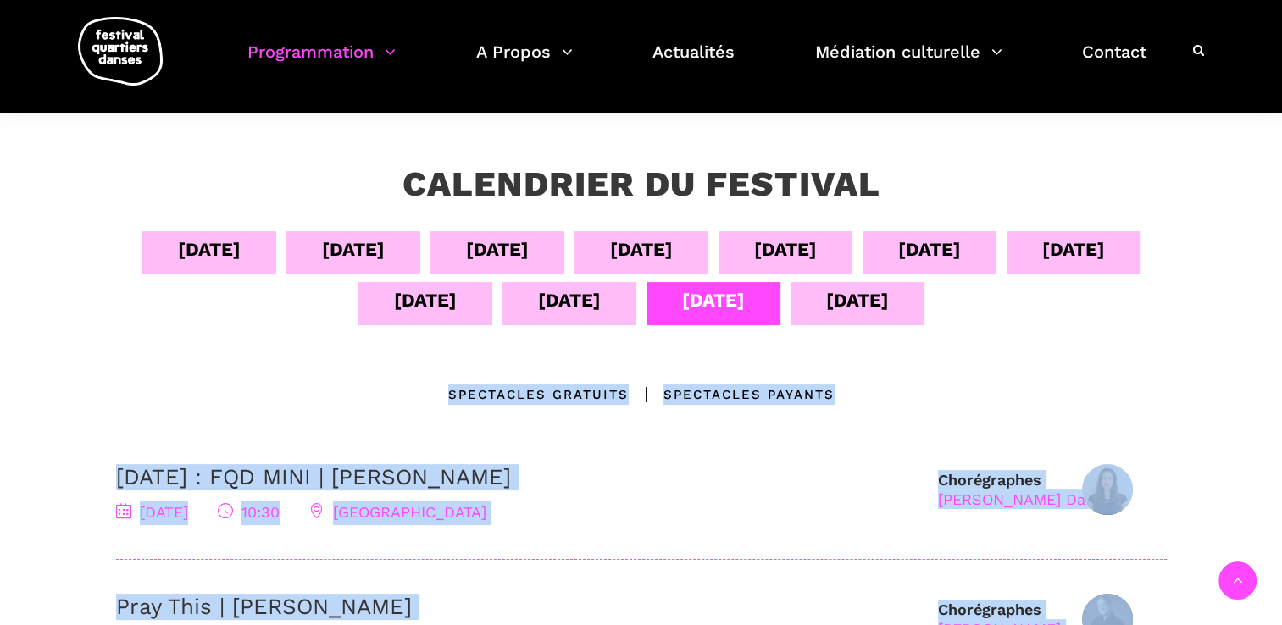
drag, startPoint x: 454, startPoint y: 413, endPoint x: 26, endPoint y: 392, distance: 428.3
copy div "Spectacles gratuits Spectacles Payants Chorégraphes Pauline Berndsen Danse 13 s…"
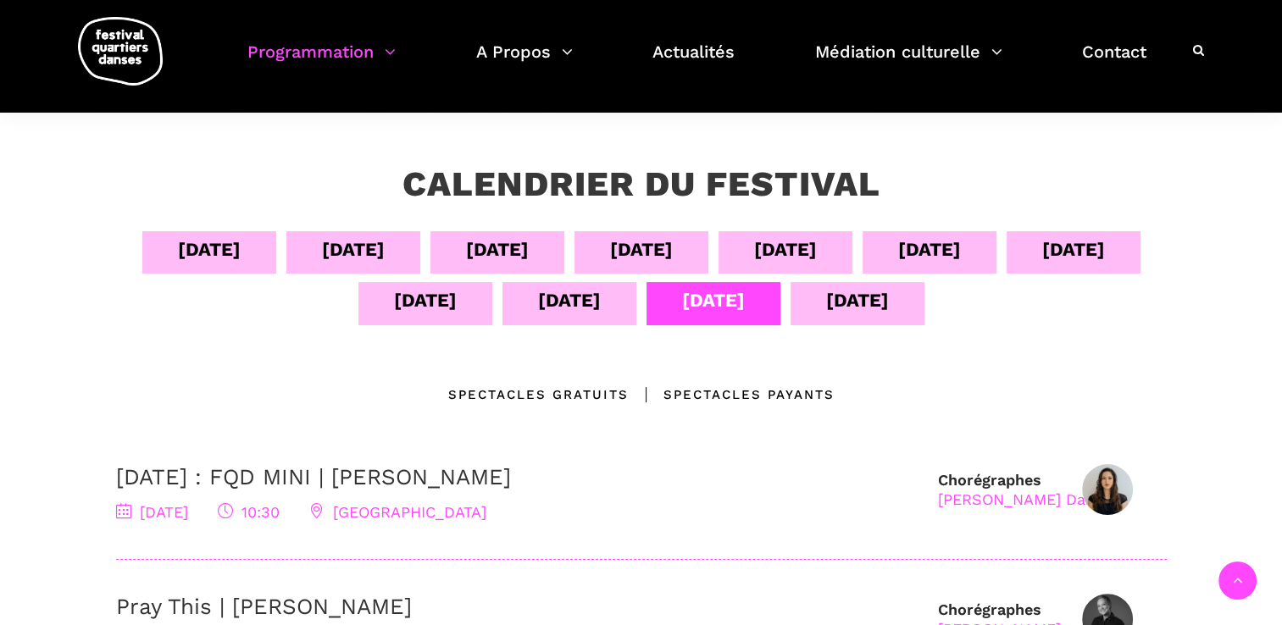
click at [879, 306] on div "14 sept" at bounding box center [857, 301] width 63 height 30
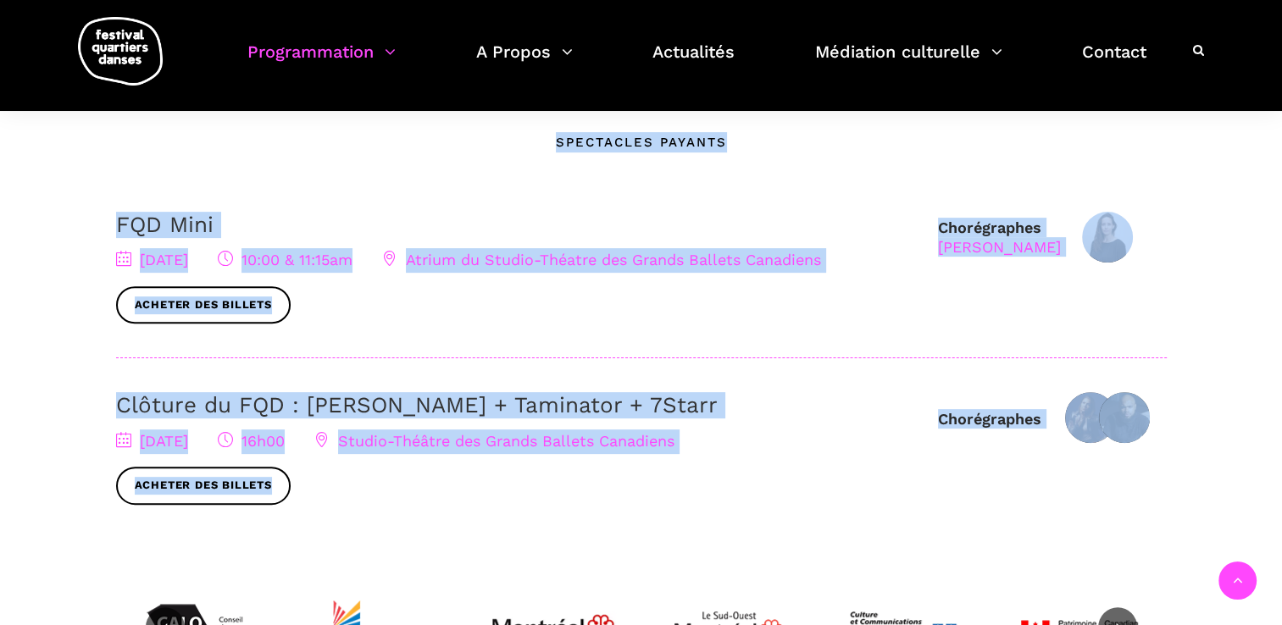
scroll to position [434, 0]
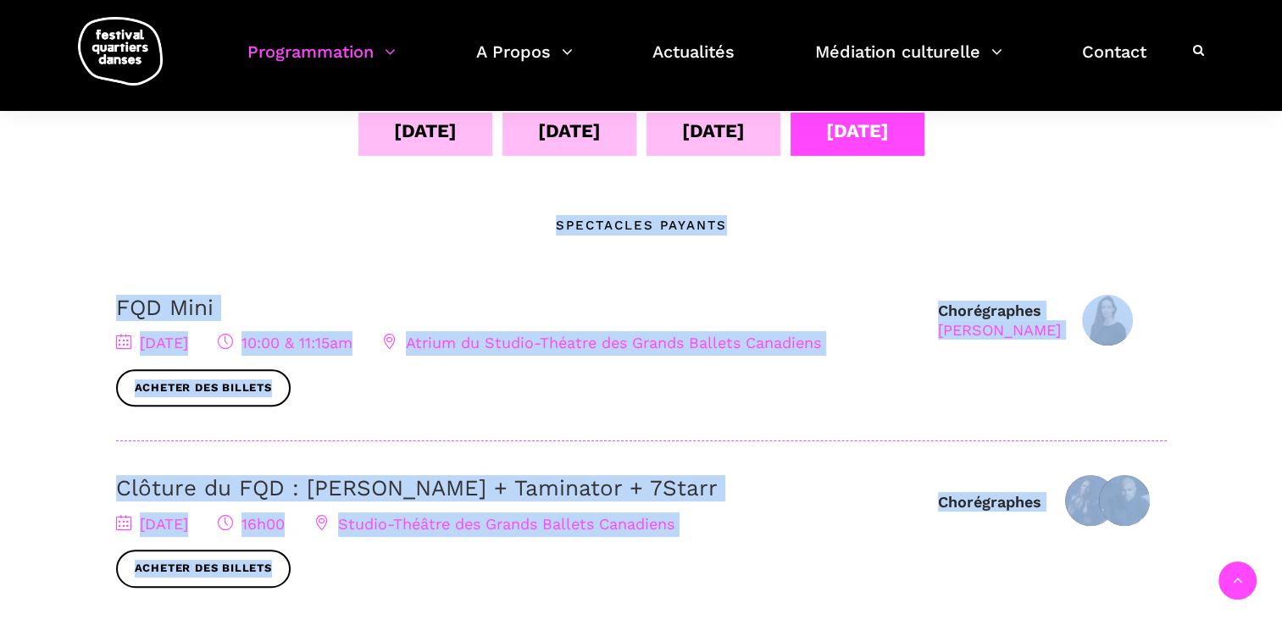
drag, startPoint x: 1040, startPoint y: 441, endPoint x: 66, endPoint y: 230, distance: 996.0
click at [66, 230] on div "Calendrier du festival 04 sept 05 sept 06 sept 07 sept 08 sept 09 sept 10 sept …" at bounding box center [641, 384] width 1282 height 882
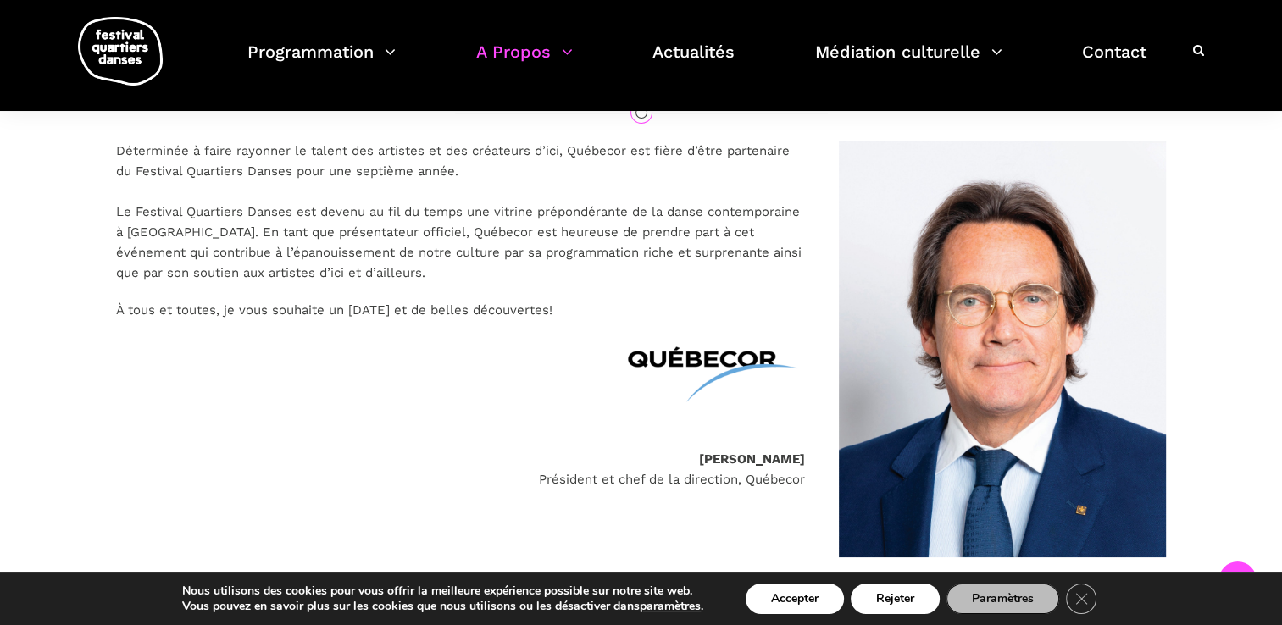
scroll to position [169, 0]
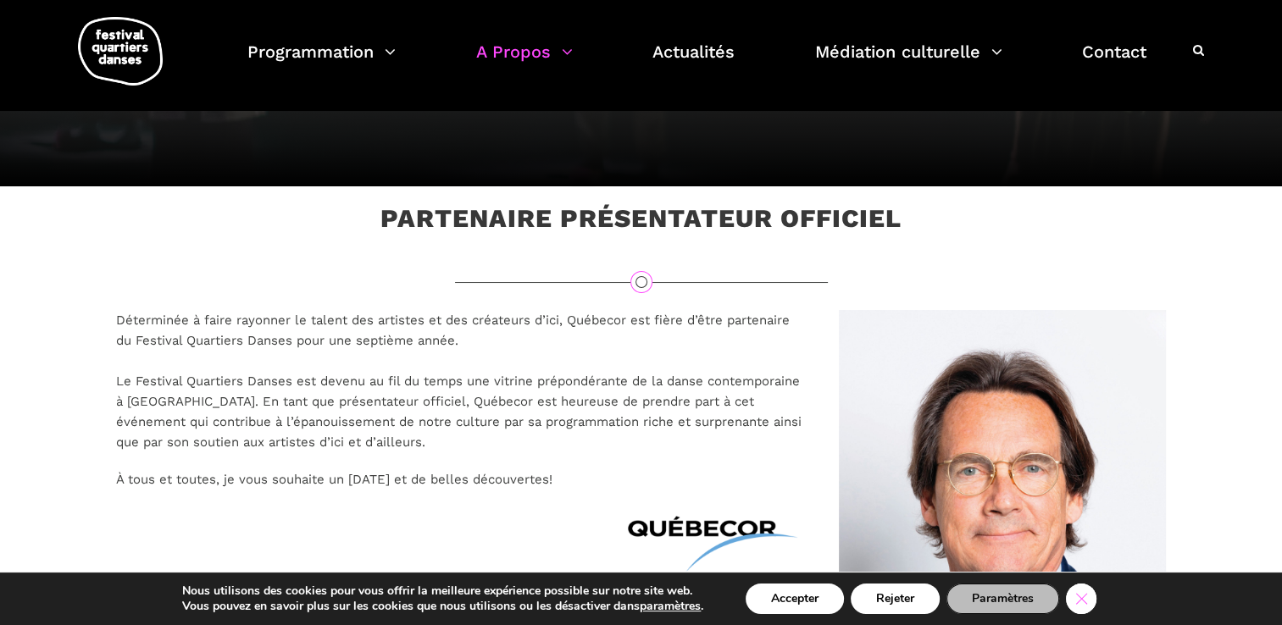
click at [1089, 613] on button "Close GDPR Cookie Banner" at bounding box center [1081, 599] width 30 height 30
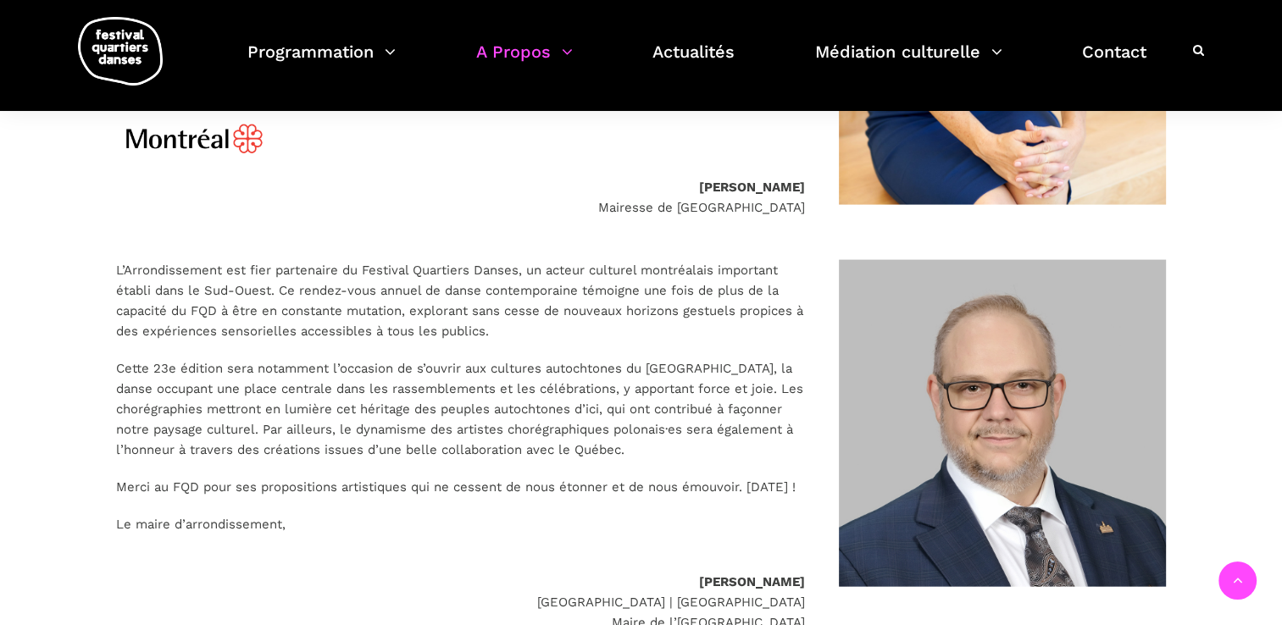
scroll to position [3728, 0]
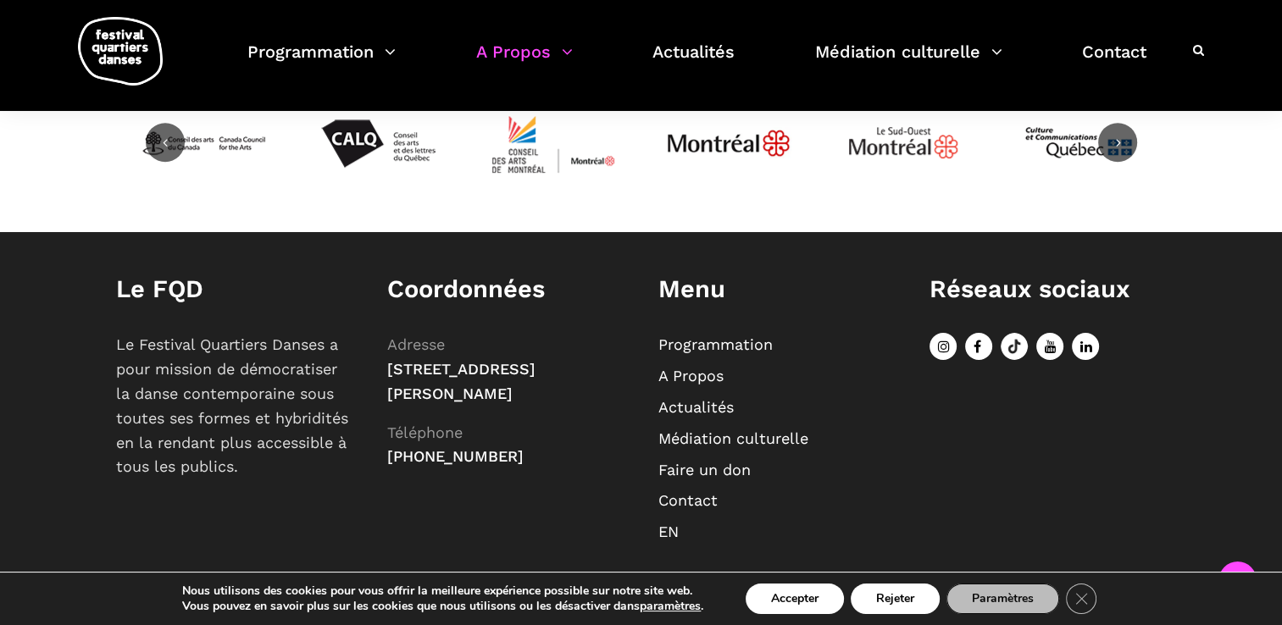
scroll to position [714, 0]
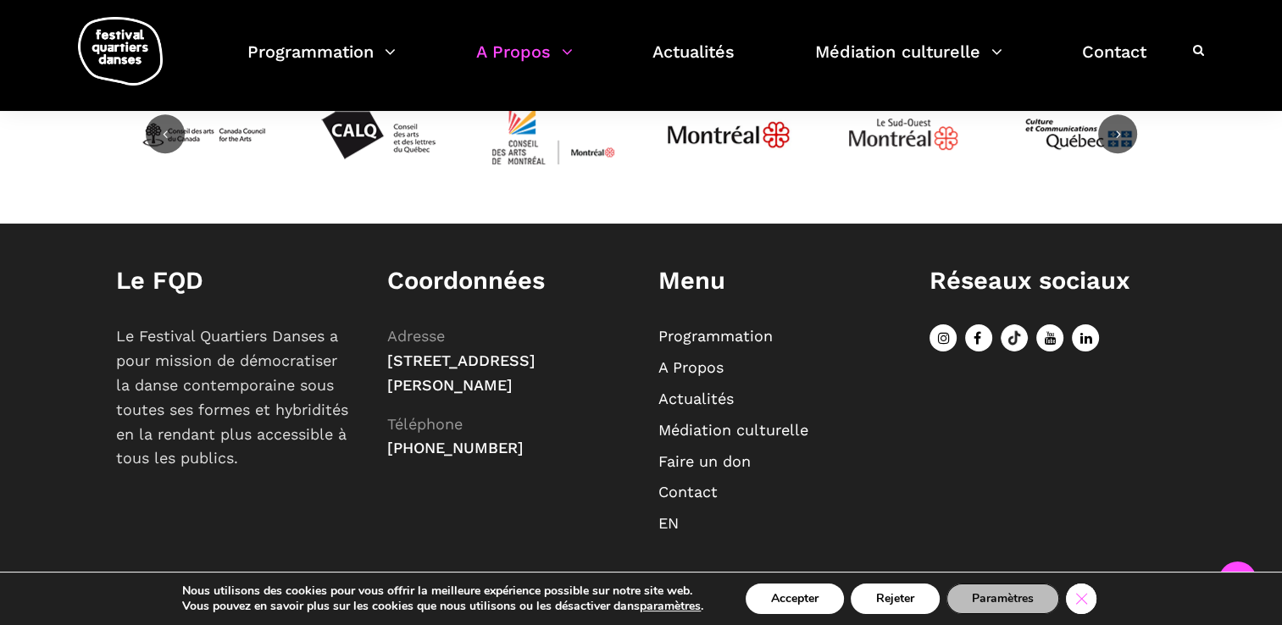
click at [1091, 606] on icon "Close GDPR Cookie Banner" at bounding box center [1081, 597] width 30 height 25
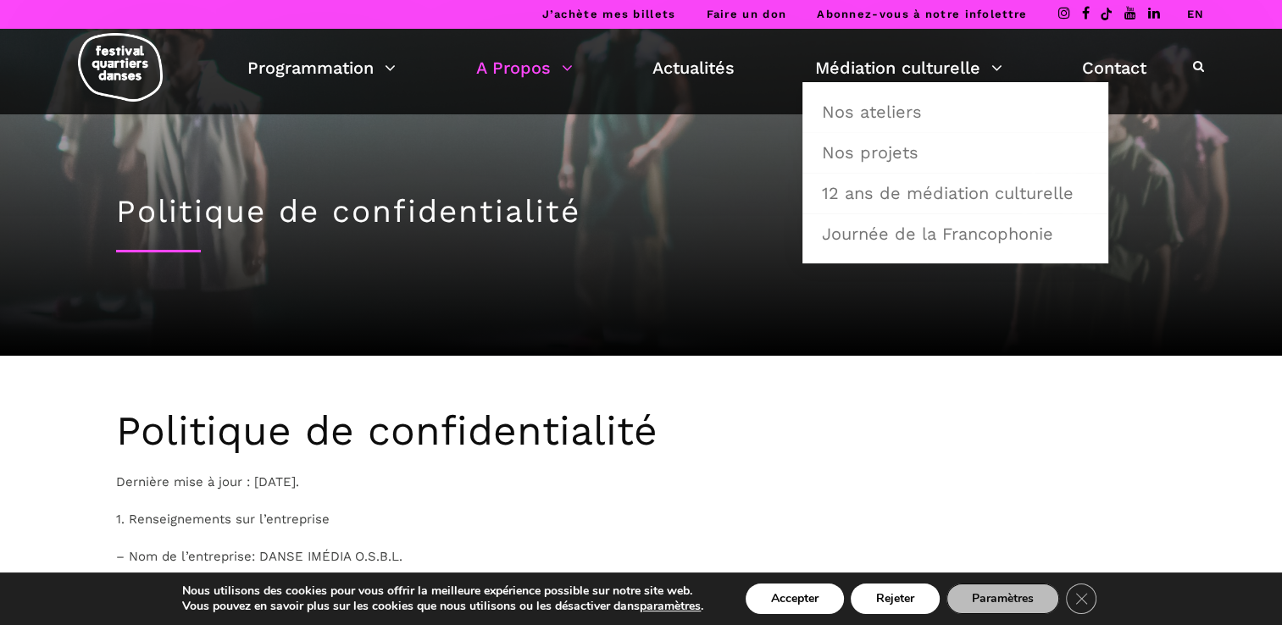
click at [756, 415] on h2 "Politique de confidentialité" at bounding box center [641, 431] width 1051 height 49
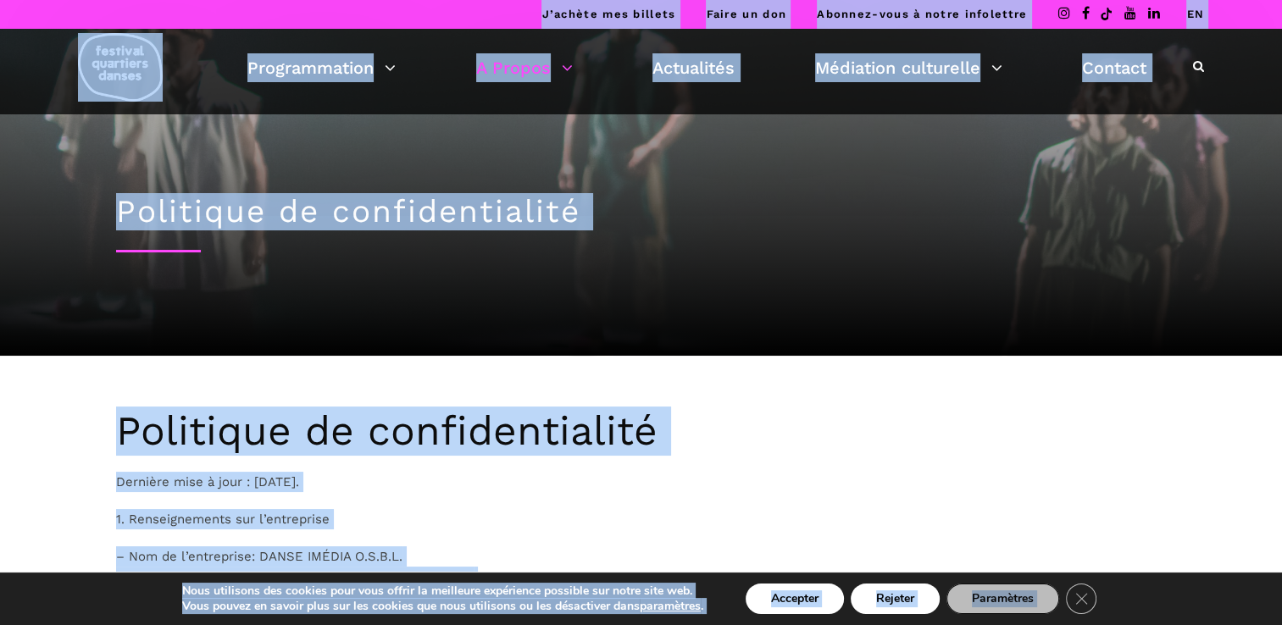
copy body "L’ipsumd sit ametcon Adipi el sed Doeiusm-temp i utlab etdolorema AL Enimadmini…"
